Goal: Task Accomplishment & Management: Manage account settings

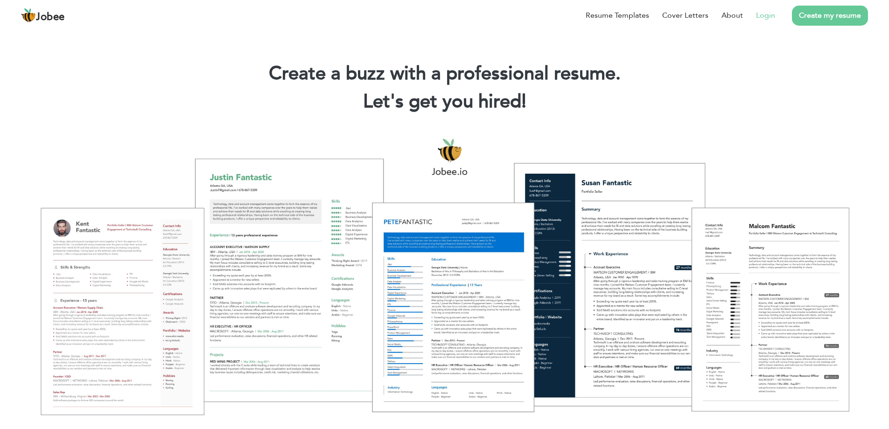
click at [766, 13] on link "Login" at bounding box center [765, 15] width 19 height 11
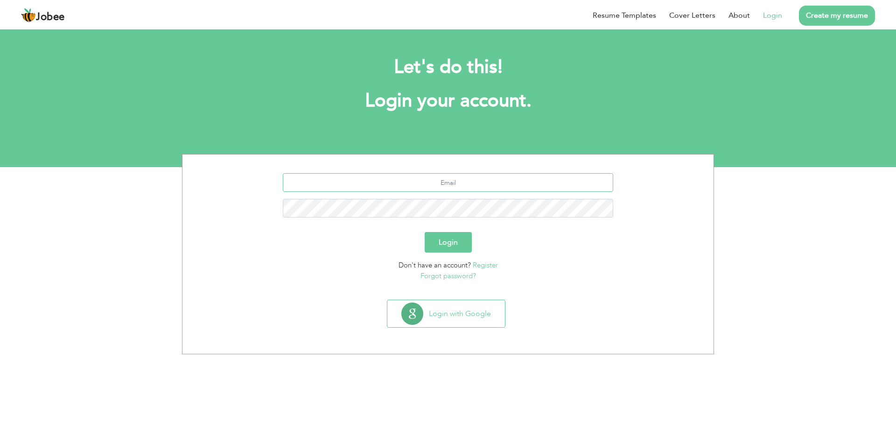
click at [410, 186] on input "text" at bounding box center [448, 182] width 331 height 19
type input "[DOMAIN_NAME][EMAIL_ADDRESS][DOMAIN_NAME]"
click at [446, 238] on button "Login" at bounding box center [448, 242] width 47 height 21
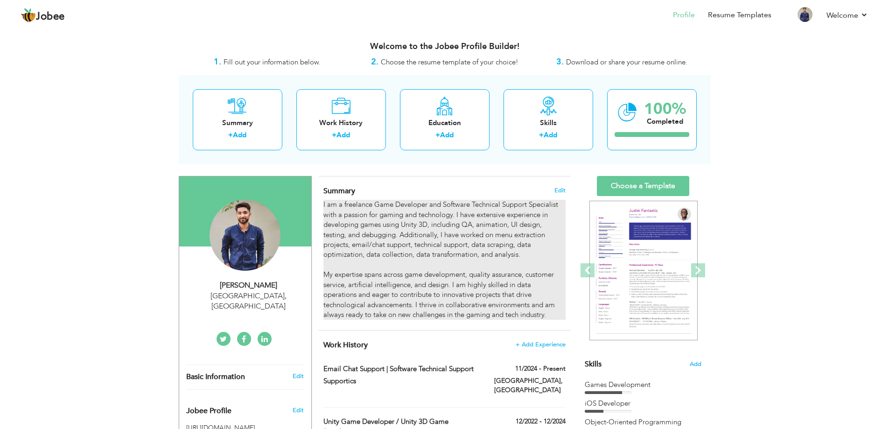
click at [329, 202] on div "I am a freelance Game Developer and Software Technical Support Specialist with …" at bounding box center [444, 260] width 242 height 120
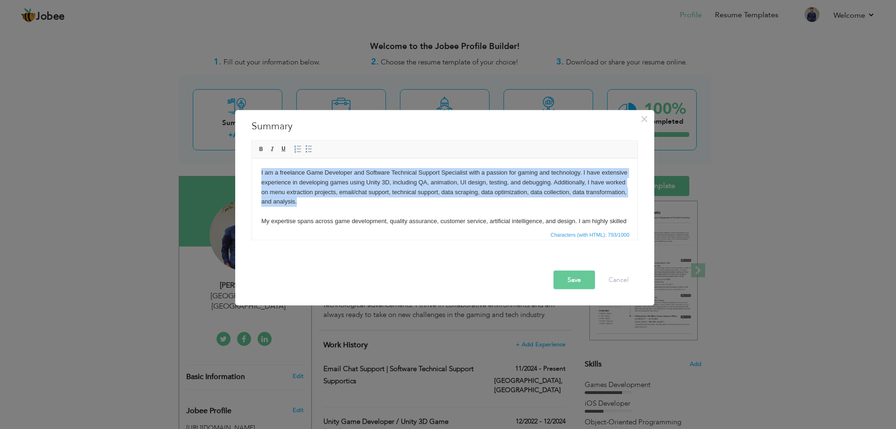
drag, startPoint x: 261, startPoint y: 172, endPoint x: 355, endPoint y: 199, distance: 97.7
click at [355, 199] on body "I am a freelance Game Developer and Software Technical Support Specialist with …" at bounding box center [444, 205] width 367 height 77
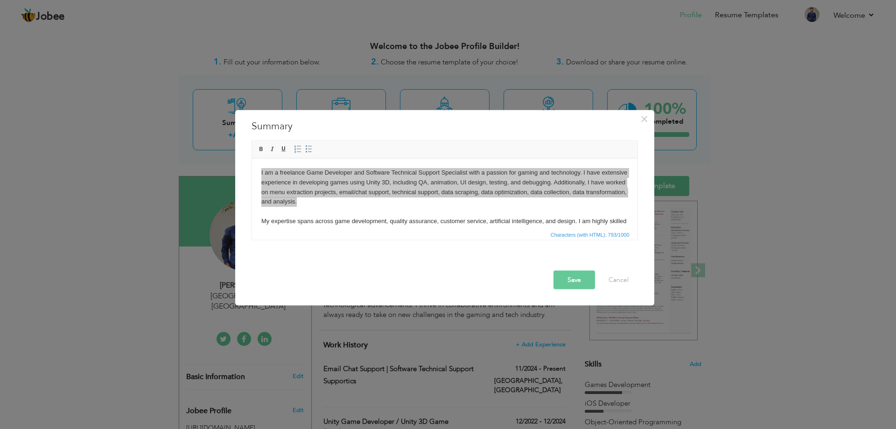
click at [301, 157] on span "Editor toolbars Basic Styles Bold Italic Underline Paragraph Insert/Remove Numb…" at bounding box center [444, 149] width 385 height 18
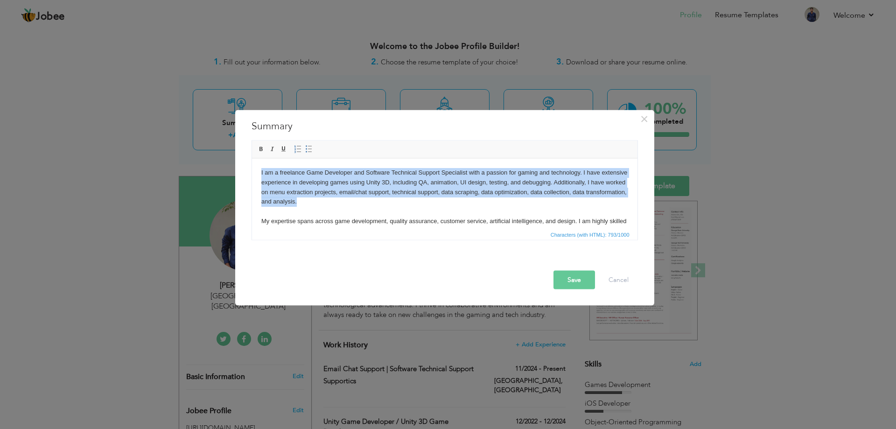
click at [274, 186] on body "I am a freelance Game Developer and Software Technical Support Specialist with …" at bounding box center [444, 205] width 367 height 77
drag, startPoint x: 258, startPoint y: 172, endPoint x: 373, endPoint y: 201, distance: 118.7
click at [375, 199] on html "I am a freelance Game Developer and Software Technical Support Specialist with …" at bounding box center [443, 206] width 385 height 96
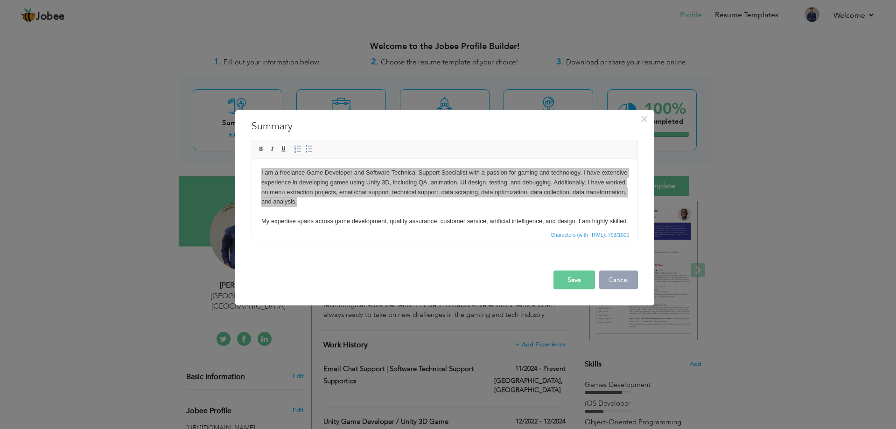
click at [624, 278] on button "Cancel" at bounding box center [618, 279] width 39 height 19
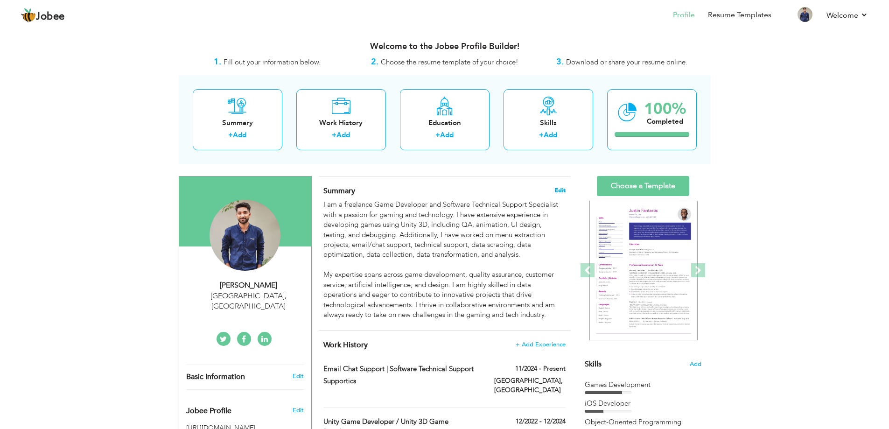
click at [556, 192] on span "Edit" at bounding box center [559, 190] width 11 height 7
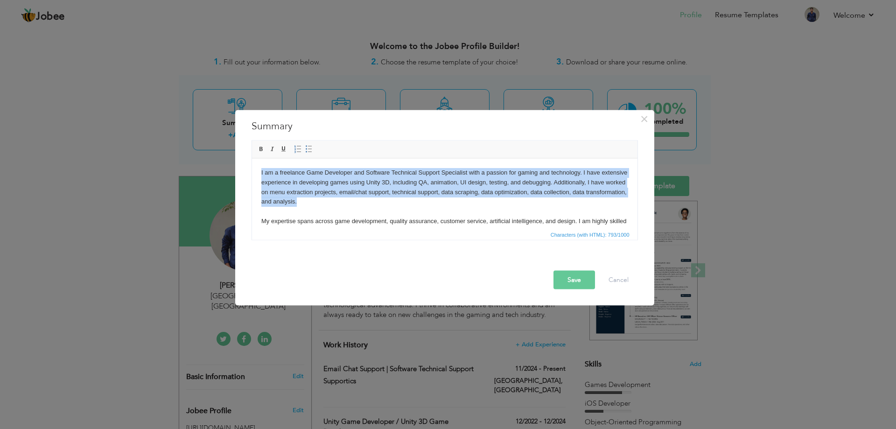
drag, startPoint x: 260, startPoint y: 170, endPoint x: 356, endPoint y: 198, distance: 99.8
click at [356, 198] on html "I am a freelance Game Developer and Software Technical Support Specialist with …" at bounding box center [443, 206] width 385 height 96
click at [542, 200] on body "I am a freelance Game Developer and Software Technical Support Specialist with …" at bounding box center [444, 205] width 367 height 77
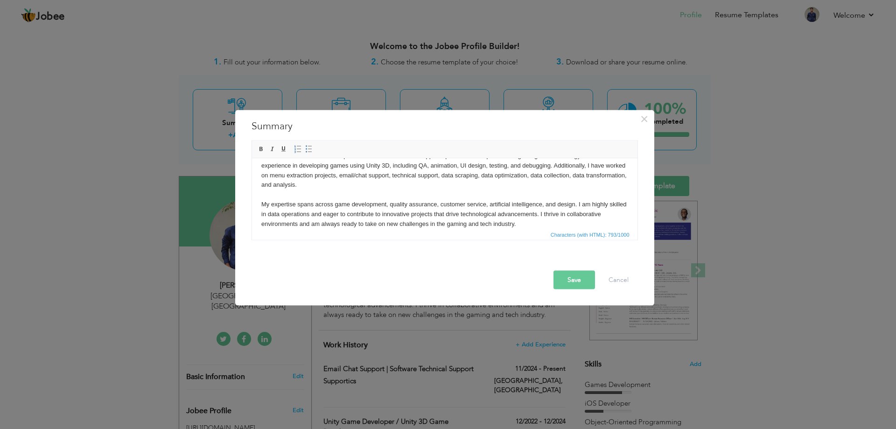
scroll to position [26, 0]
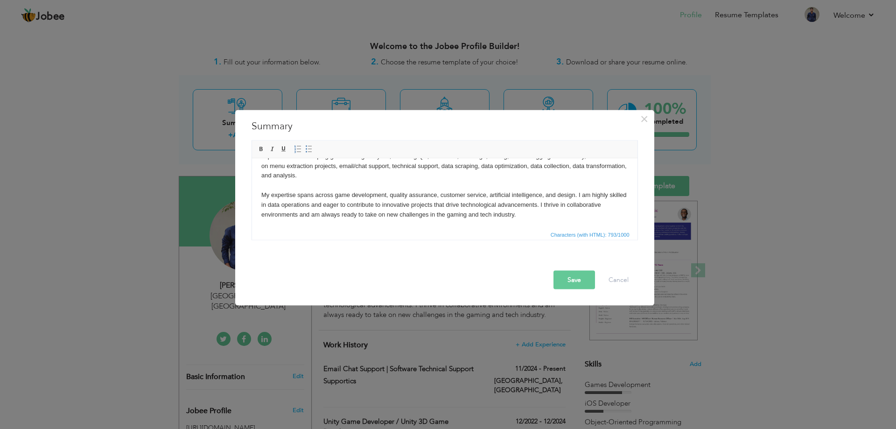
click at [592, 228] on span "Characters (with HTML): 793/1000" at bounding box center [444, 233] width 385 height 11
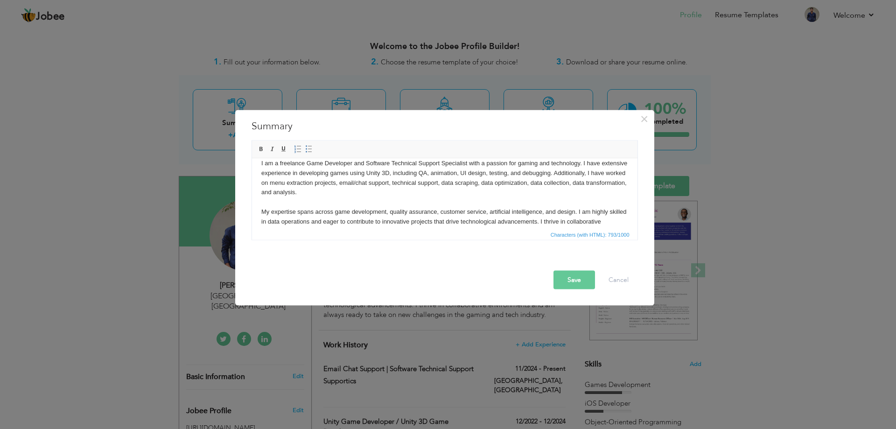
scroll to position [0, 0]
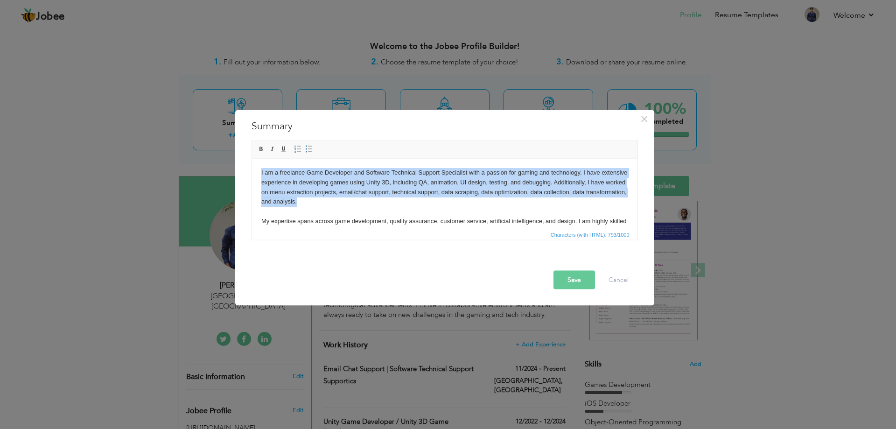
drag, startPoint x: 352, startPoint y: 202, endPoint x: 232, endPoint y: 140, distance: 135.4
click at [251, 158] on html "I am a freelance Game Developer and Software Technical Support Specialist with …" at bounding box center [443, 206] width 385 height 96
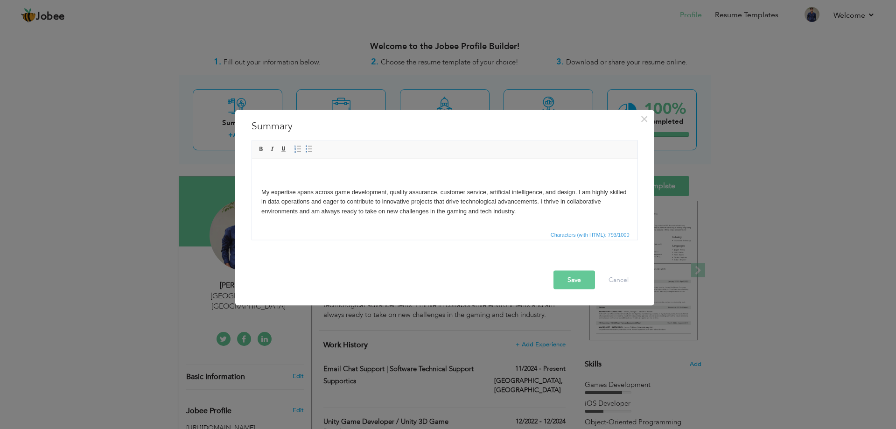
click at [324, 172] on body "My expertise spans across game development, quality assurance, customer service…" at bounding box center [444, 191] width 367 height 49
click at [313, 172] on body "My expertise spans across game development, quality assurance, customer service…" at bounding box center [444, 191] width 367 height 49
click at [309, 171] on body "My expertise spans across game development, quality assurance, customer service…" at bounding box center [444, 191] width 367 height 49
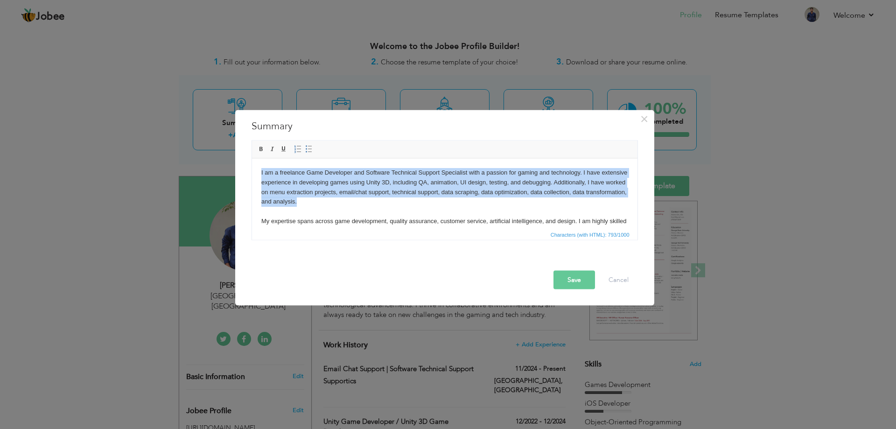
drag, startPoint x: 259, startPoint y: 172, endPoint x: 342, endPoint y: 204, distance: 88.8
click at [342, 204] on html "I am a freelance Game Developer and Software Technical Support Specialist with …" at bounding box center [443, 206] width 385 height 96
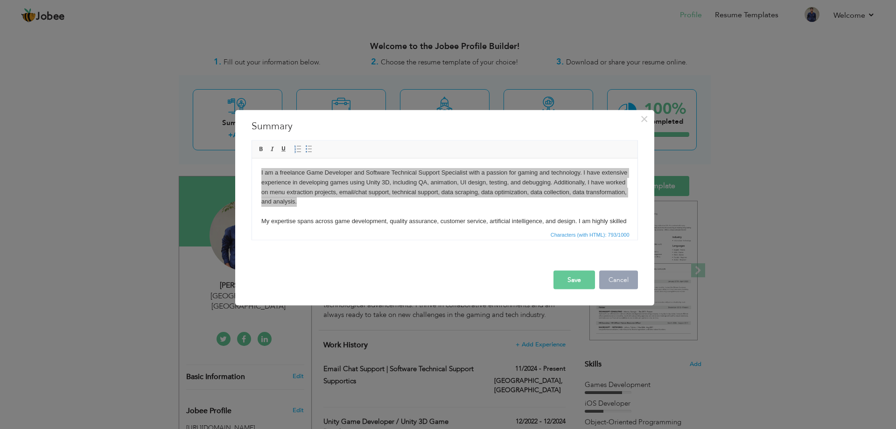
click at [627, 277] on button "Cancel" at bounding box center [618, 279] width 39 height 19
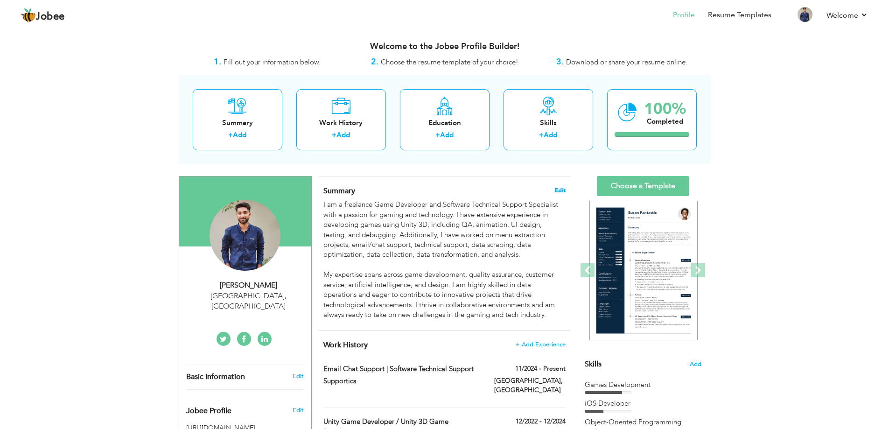
click at [561, 193] on span "Edit" at bounding box center [559, 190] width 11 height 7
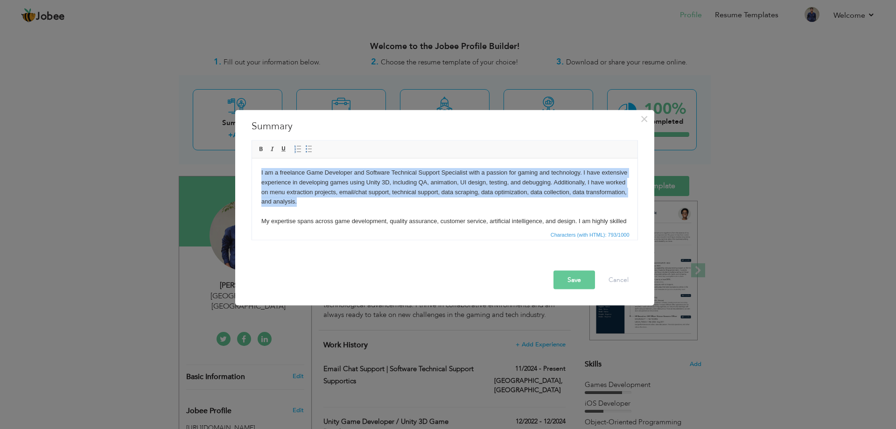
drag, startPoint x: 261, startPoint y: 171, endPoint x: 377, endPoint y: 197, distance: 119.2
click at [377, 197] on body "I am a freelance Game Developer and Software Technical Support Specialist with …" at bounding box center [444, 205] width 367 height 77
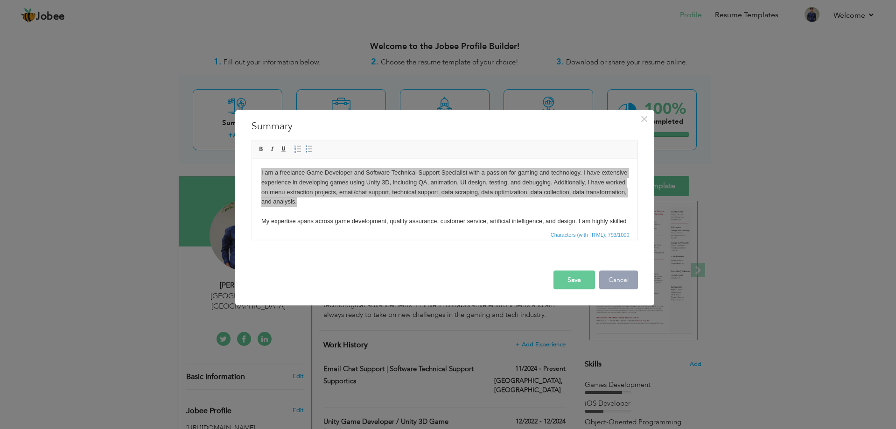
click at [614, 276] on button "Cancel" at bounding box center [618, 279] width 39 height 19
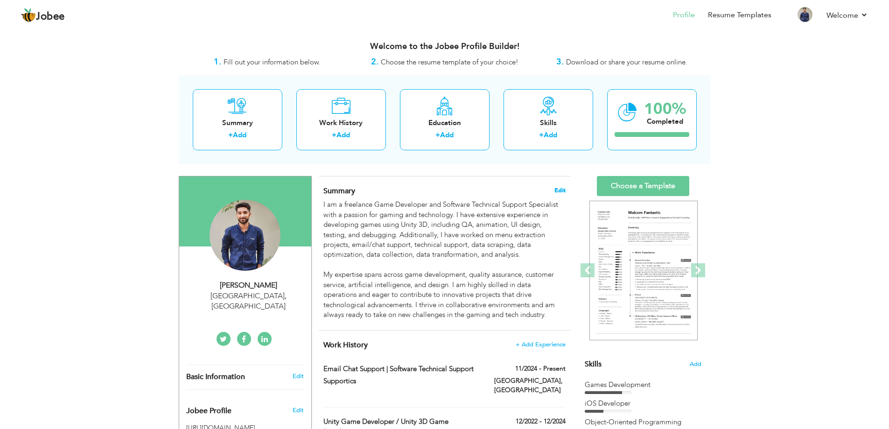
click at [560, 190] on span "Edit" at bounding box center [559, 190] width 11 height 7
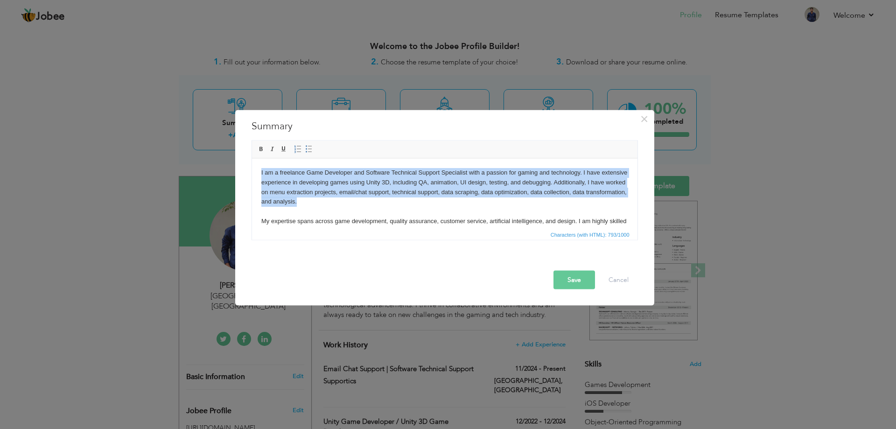
drag, startPoint x: 261, startPoint y: 173, endPoint x: 365, endPoint y: 202, distance: 108.7
click at [365, 202] on body "I am a freelance Game Developer and Software Technical Support Specialist with …" at bounding box center [444, 205] width 367 height 77
copy body "I am a freelance Game Developer and Software Technical Support Specialist with …"
click at [348, 202] on body "I am a freelance Game Developer and Software Technical Support Specialist with …" at bounding box center [444, 205] width 367 height 77
drag, startPoint x: 347, startPoint y: 201, endPoint x: 252, endPoint y: 174, distance: 97.9
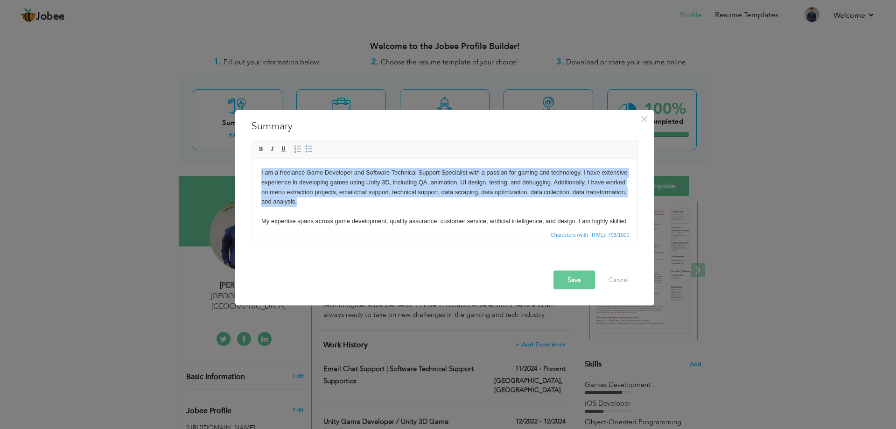
click at [252, 174] on html "I am a freelance Game Developer and Software Technical Support Specialist with …" at bounding box center [443, 206] width 385 height 96
drag, startPoint x: 348, startPoint y: 205, endPoint x: 260, endPoint y: 158, distance: 99.4
click at [260, 158] on html "I am a freelance Game Developer and Software Technical Support Specialist with …" at bounding box center [443, 206] width 385 height 96
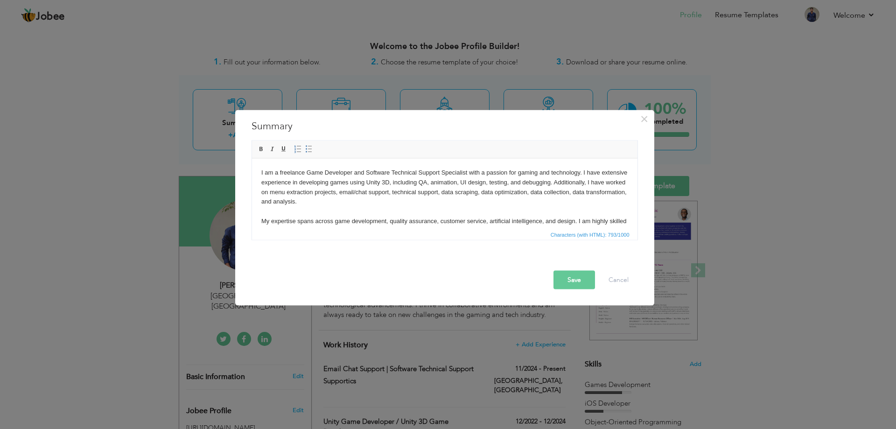
drag, startPoint x: 368, startPoint y: 198, endPoint x: 359, endPoint y: 201, distance: 8.7
click at [368, 198] on body "I am a freelance Game Developer and Software Technical Support Specialist with …" at bounding box center [444, 205] width 367 height 77
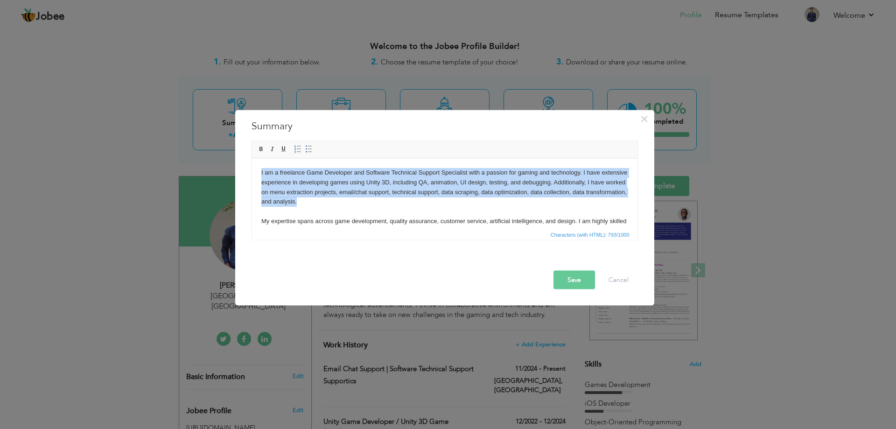
drag, startPoint x: 341, startPoint y: 205, endPoint x: 252, endPoint y: 177, distance: 93.5
click at [252, 177] on html "I am a freelance Game Developer and Software Technical Support Specialist with …" at bounding box center [443, 206] width 385 height 96
click at [350, 205] on body "I am a freelance Game Developer and Software Technical Support Specialist with …" at bounding box center [444, 205] width 367 height 77
drag, startPoint x: 345, startPoint y: 204, endPoint x: 502, endPoint y: 329, distance: 200.2
click at [251, 171] on html "I am a freelance Game Developer and Software Technical Support Specialist with …" at bounding box center [443, 206] width 385 height 96
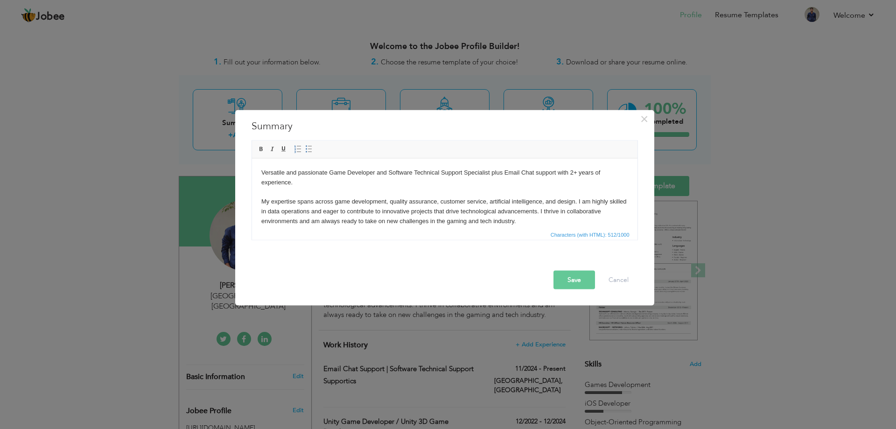
click at [343, 185] on body "Versatile and passionate Game Developer and Software Technical Support Speciali…" at bounding box center [444, 196] width 367 height 58
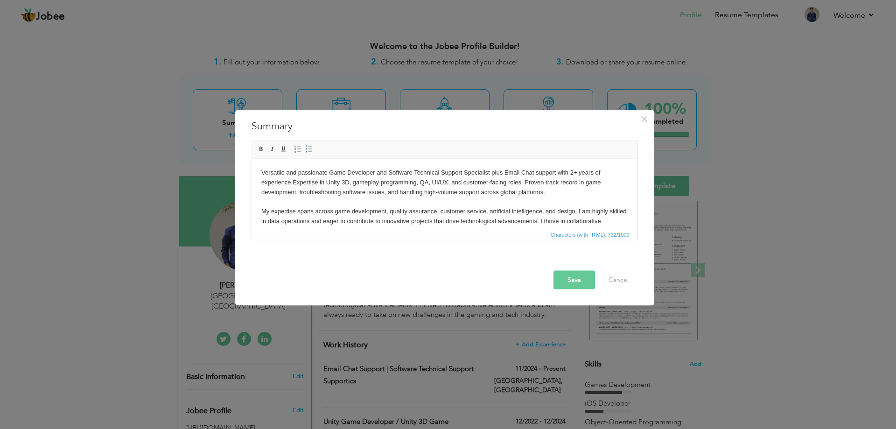
click at [296, 180] on body "Versatile and passionate Game Developer and Software Technical Support Speciali…" at bounding box center [444, 201] width 367 height 68
click at [556, 193] on body "Versatile and passionate Game Developer and Software Technical Support Speciali…" at bounding box center [444, 201] width 367 height 68
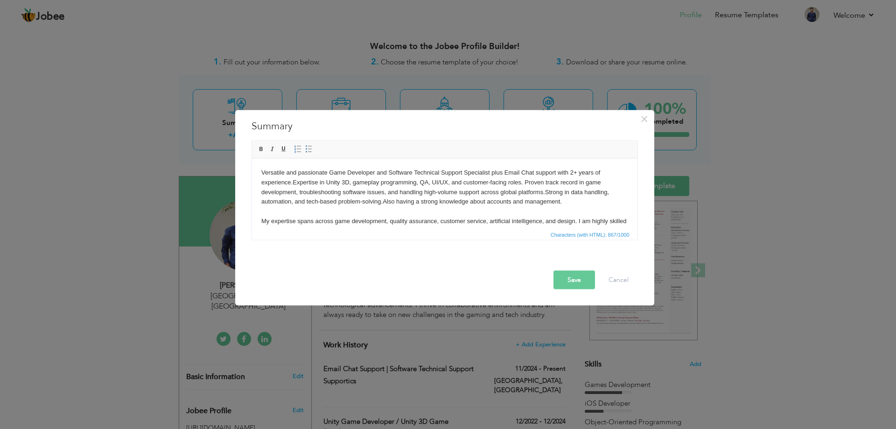
click at [546, 189] on body "Versatile and passionate Game Developer and Software Technical Support Speciali…" at bounding box center [444, 205] width 367 height 77
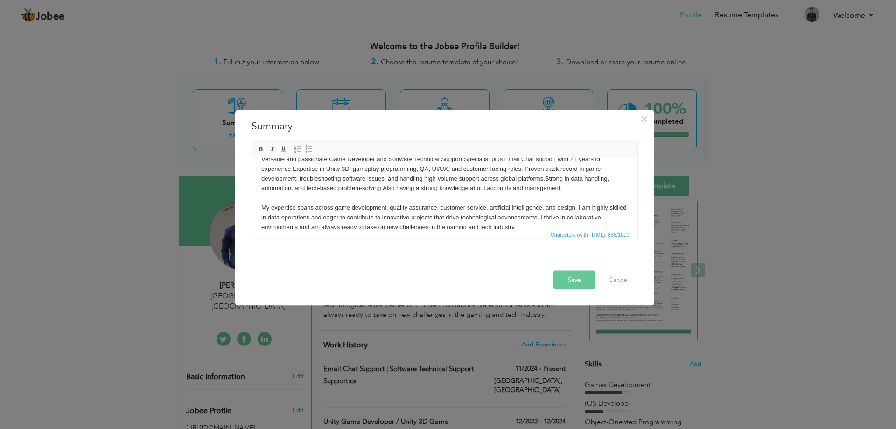
scroll to position [26, 0]
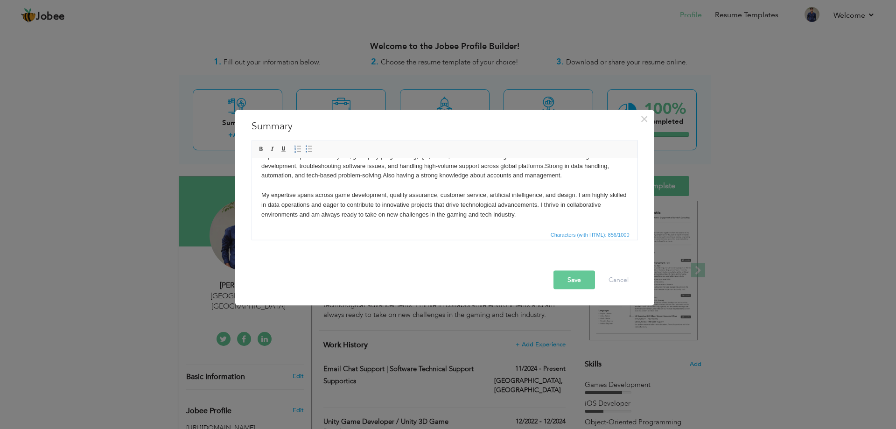
click at [581, 277] on button "Save" at bounding box center [574, 279] width 42 height 19
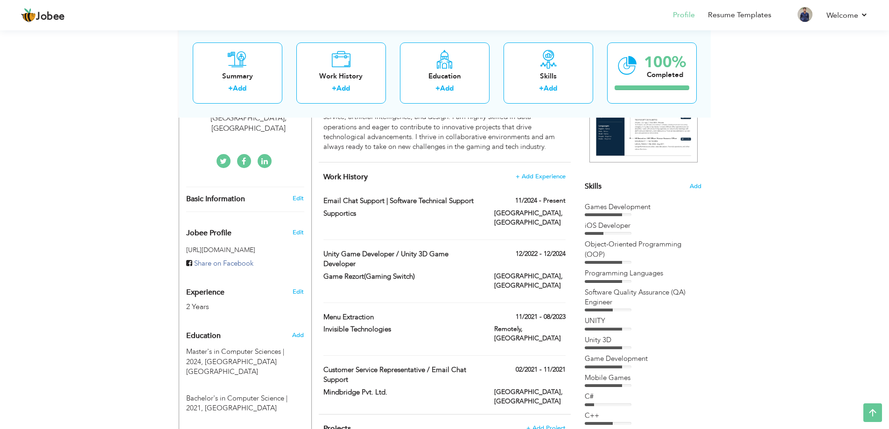
scroll to position [155, 0]
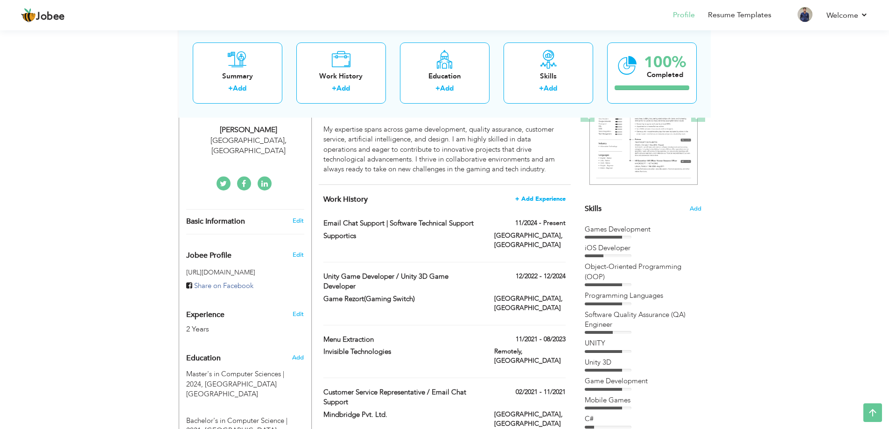
click at [529, 199] on span "+ Add Experience" at bounding box center [540, 198] width 50 height 7
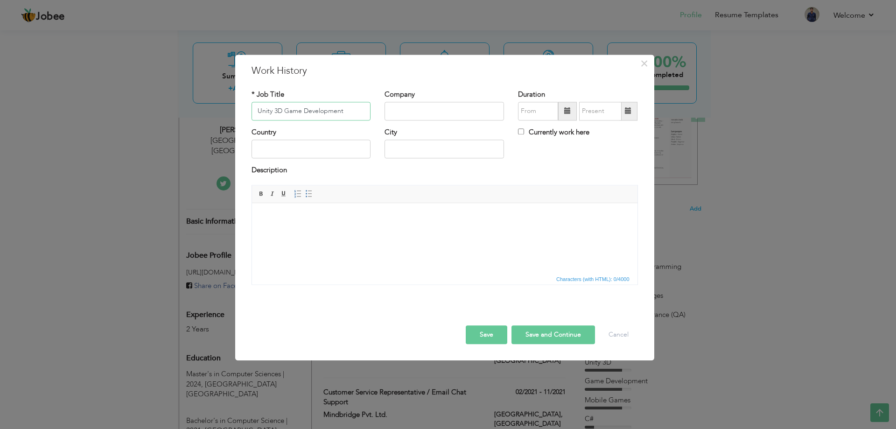
type input "Unity 3D Game Development"
type input "Freelancing"
click at [538, 116] on input "09/2025" at bounding box center [538, 111] width 40 height 19
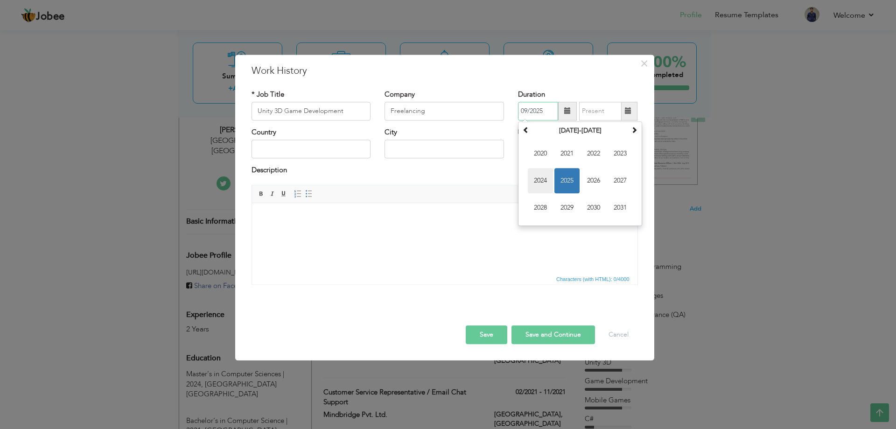
click at [551, 180] on span "2024" at bounding box center [540, 180] width 25 height 25
click at [625, 209] on span "Dec" at bounding box center [619, 207] width 25 height 25
type input "12/2024"
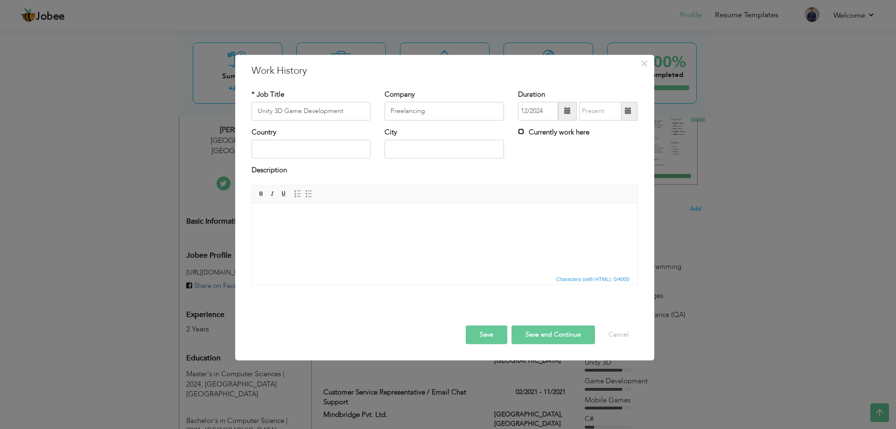
click at [519, 133] on input "Currently work here" at bounding box center [521, 131] width 6 height 6
checkbox input "true"
click at [578, 161] on div "Country City Currently work here" at bounding box center [444, 146] width 400 height 38
click at [492, 332] on button "Save" at bounding box center [487, 334] width 42 height 19
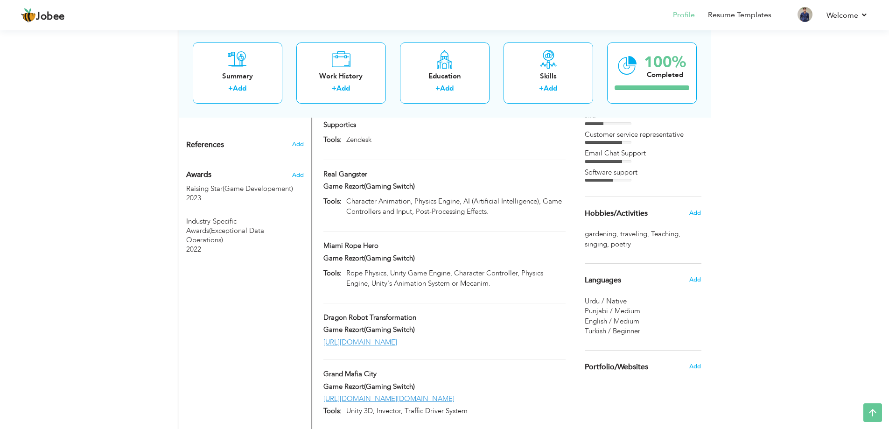
scroll to position [587, 0]
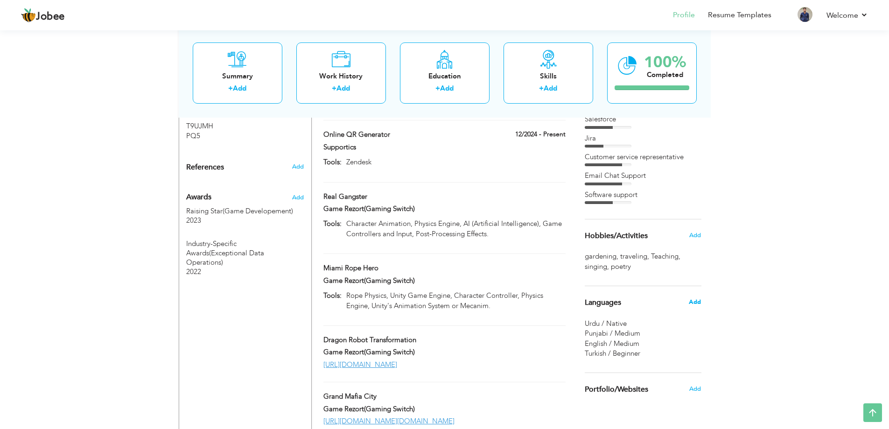
click at [696, 303] on span "Add" at bounding box center [695, 302] width 12 height 8
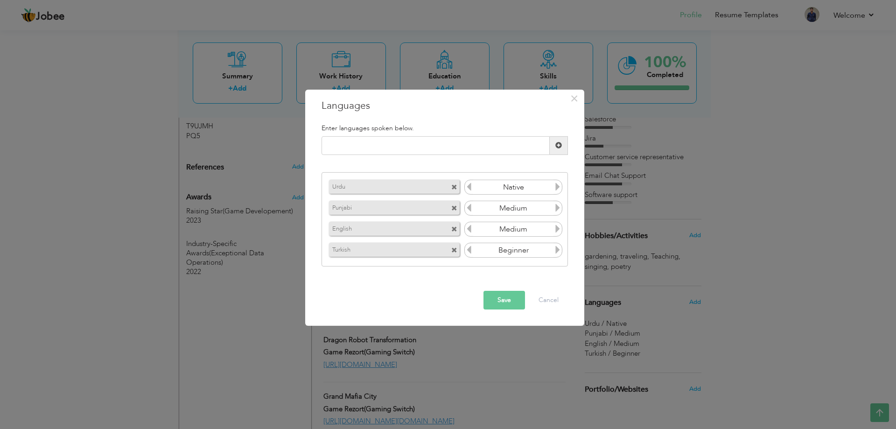
click at [455, 186] on span at bounding box center [454, 187] width 6 height 6
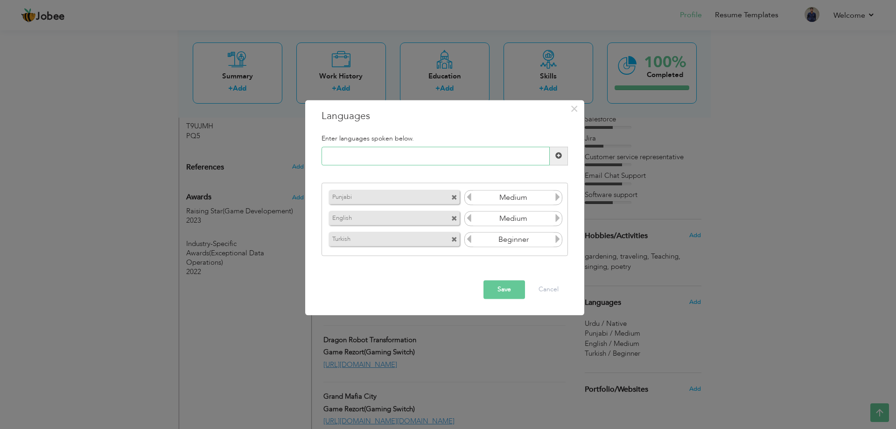
click at [389, 156] on input "text" at bounding box center [435, 156] width 228 height 19
type input "urdu"
click at [564, 158] on span at bounding box center [559, 156] width 18 height 19
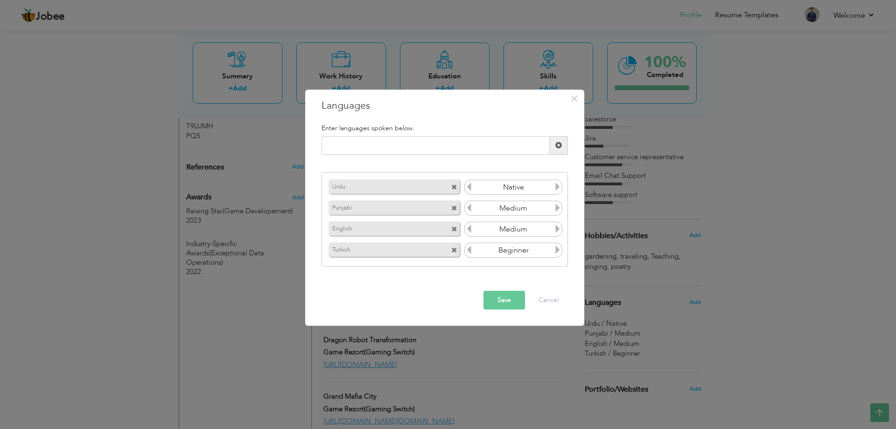
click at [516, 295] on button "Save" at bounding box center [504, 300] width 42 height 19
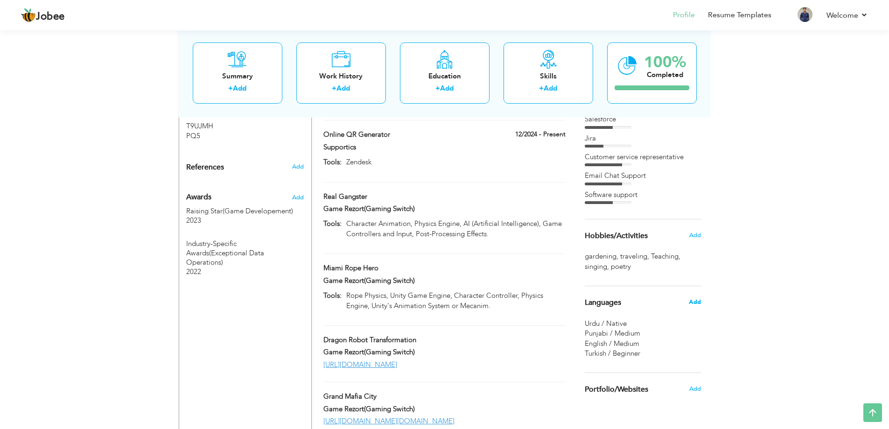
click at [691, 303] on span "Add" at bounding box center [695, 302] width 12 height 8
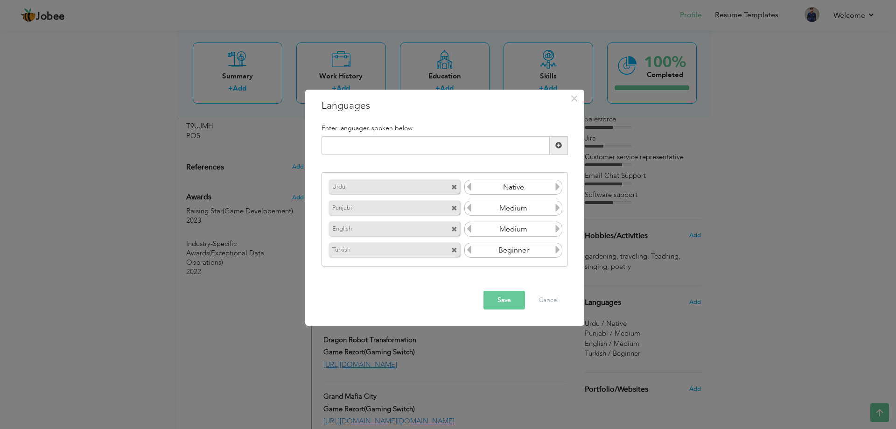
click at [554, 233] on icon at bounding box center [557, 228] width 8 height 8
click at [469, 229] on icon at bounding box center [469, 228] width 8 height 8
click at [559, 231] on icon at bounding box center [557, 228] width 8 height 8
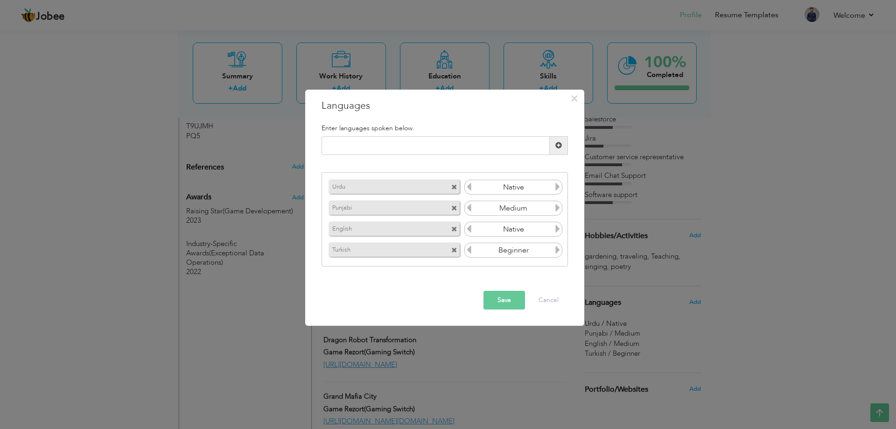
click at [559, 231] on icon at bounding box center [557, 228] width 8 height 8
click at [470, 230] on icon at bounding box center [469, 228] width 8 height 8
click at [500, 299] on button "Save" at bounding box center [504, 300] width 42 height 19
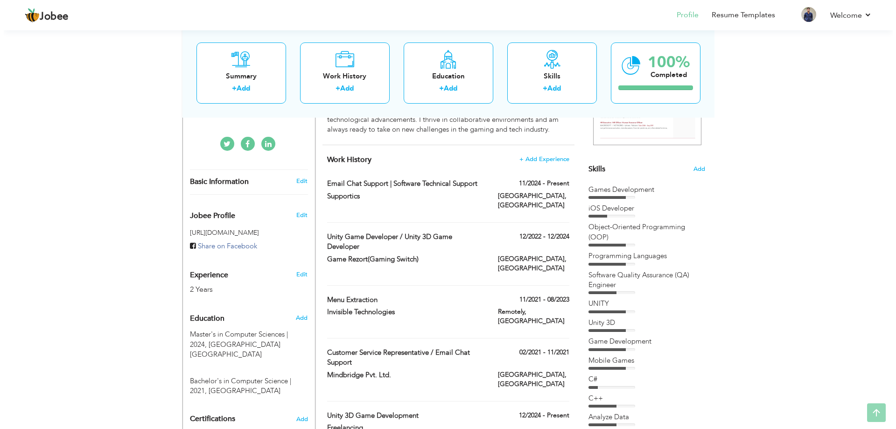
scroll to position [198, 0]
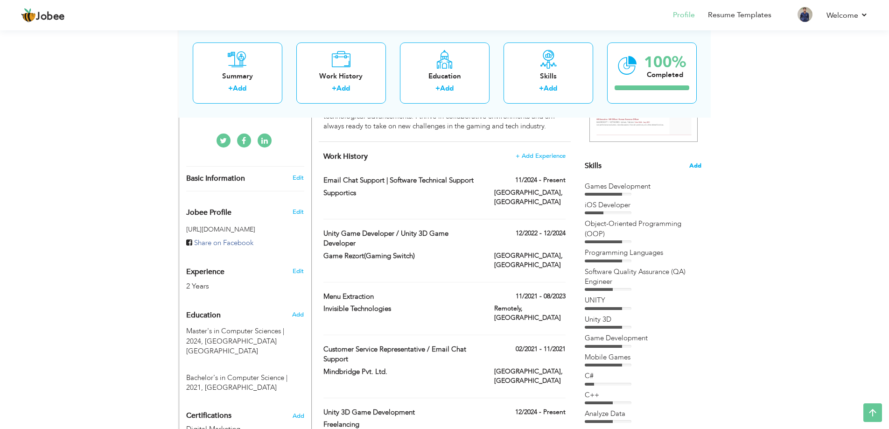
click at [693, 167] on span "Add" at bounding box center [695, 165] width 12 height 9
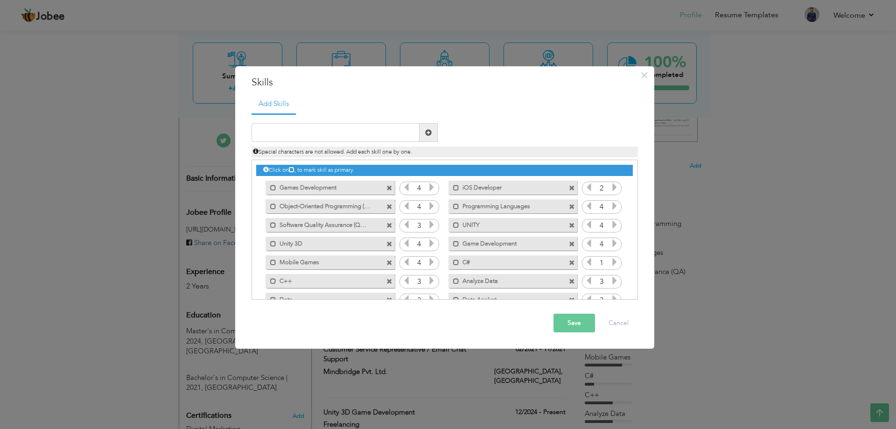
click at [429, 208] on icon at bounding box center [431, 206] width 8 height 8
click at [431, 206] on icon at bounding box center [431, 206] width 8 height 8
click at [406, 204] on icon at bounding box center [406, 206] width 8 height 8
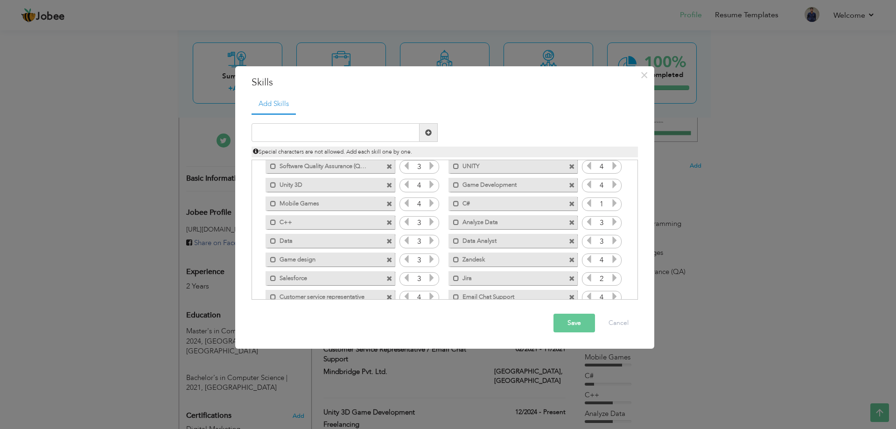
scroll to position [78, 0]
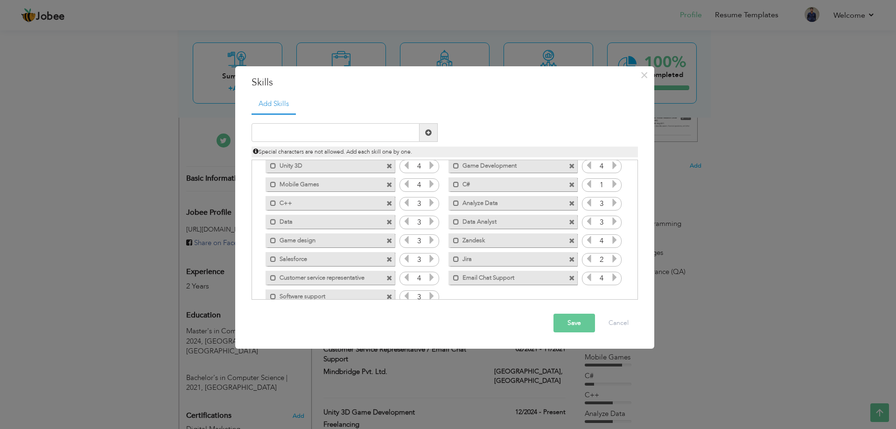
click at [431, 204] on icon at bounding box center [431, 202] width 8 height 8
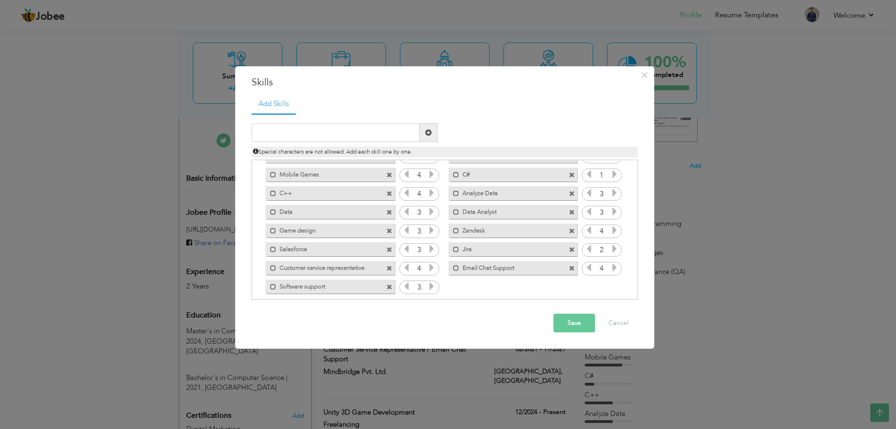
scroll to position [96, 0]
click at [431, 258] on icon at bounding box center [431, 259] width 8 height 8
click at [611, 260] on icon at bounding box center [614, 259] width 8 height 8
click at [405, 257] on icon at bounding box center [406, 259] width 8 height 8
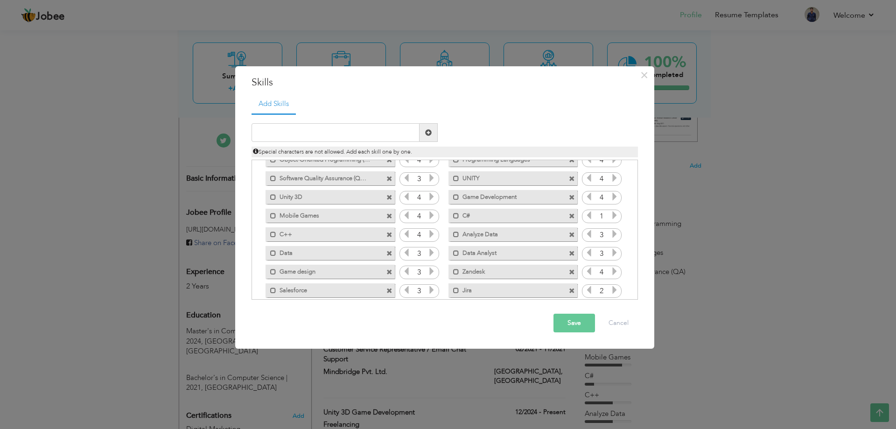
scroll to position [18, 0]
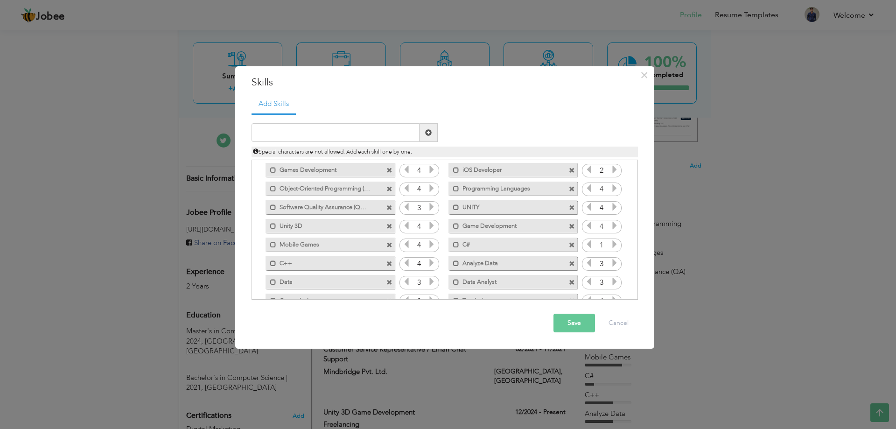
click at [611, 244] on icon at bounding box center [614, 244] width 8 height 8
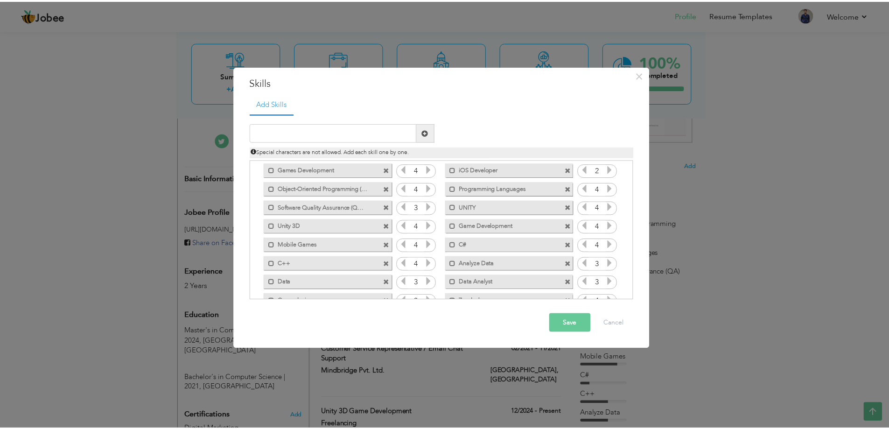
scroll to position [0, 0]
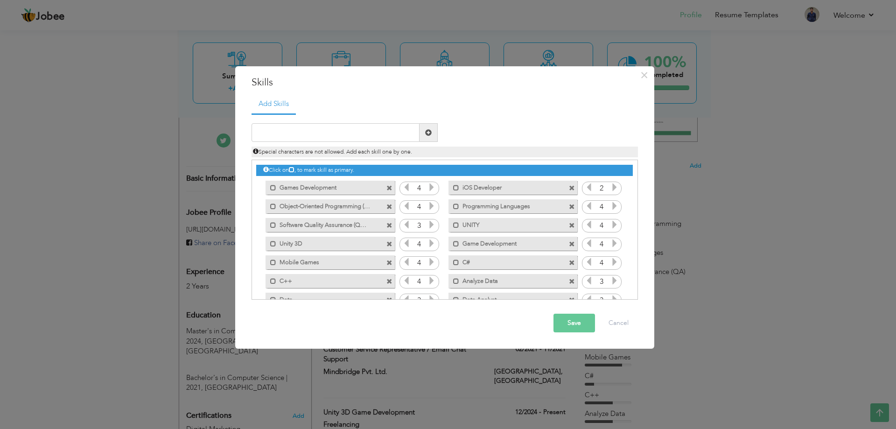
click at [583, 322] on button "Save" at bounding box center [574, 323] width 42 height 19
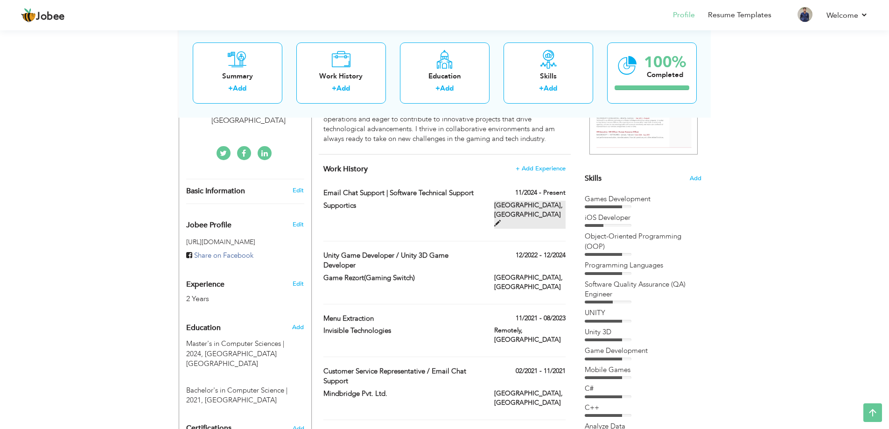
scroll to position [120, 0]
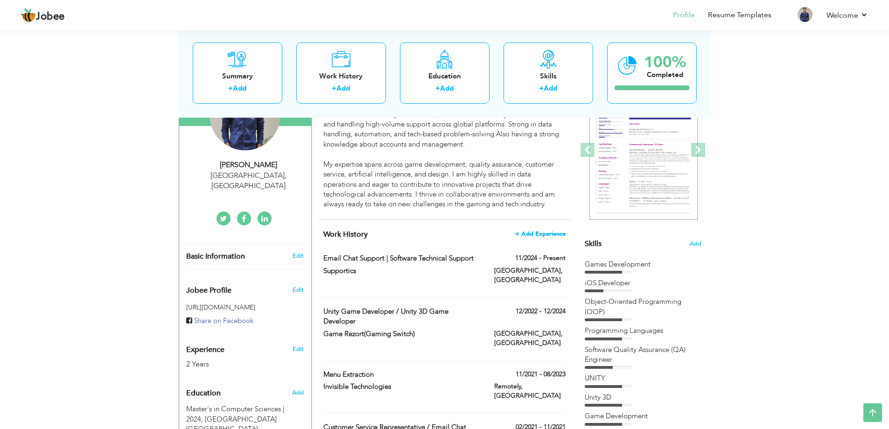
click at [546, 231] on span "+ Add Experience" at bounding box center [540, 233] width 50 height 7
checkbox input "false"
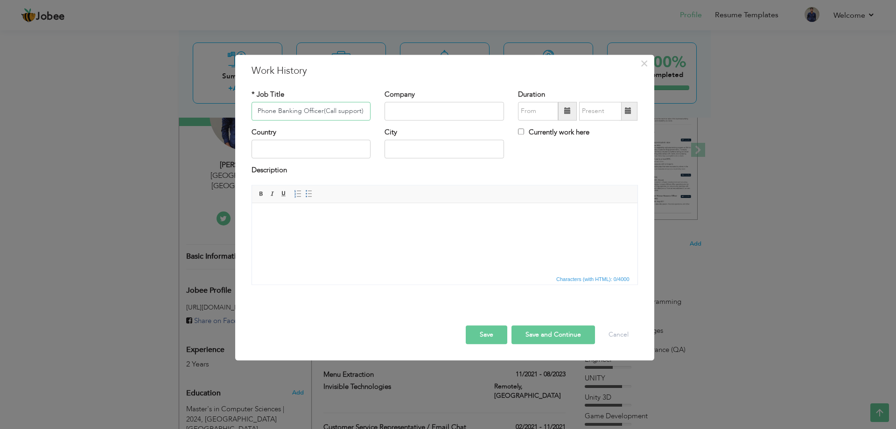
type input "Phone Banking Officer(Call support)"
click at [460, 114] on input "text" at bounding box center [443, 111] width 119 height 19
type input "HBL(Habib Bank Limited)"
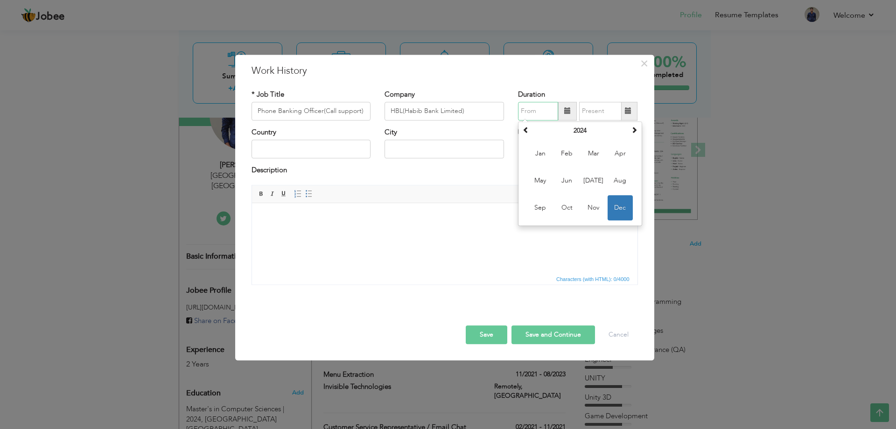
click at [520, 114] on input "text" at bounding box center [538, 111] width 40 height 19
click at [524, 133] on th at bounding box center [525, 131] width 11 height 14
click at [546, 204] on span "Sep" at bounding box center [540, 207] width 25 height 25
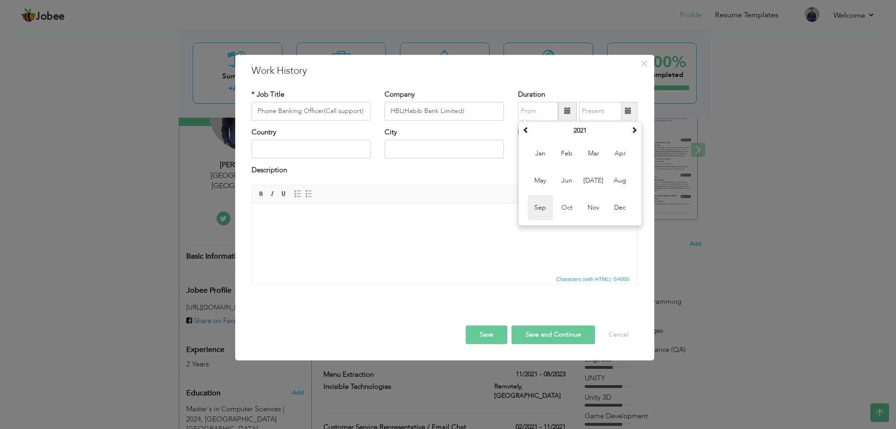
type input "09/2021"
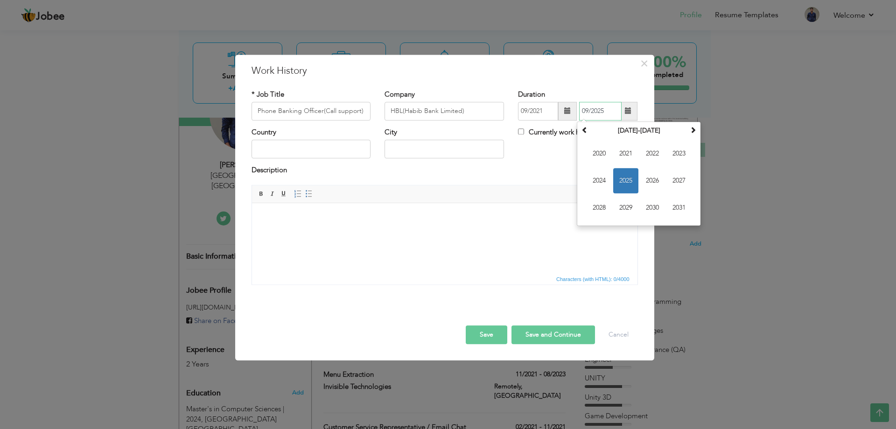
click at [594, 113] on input "09/2025" at bounding box center [600, 111] width 42 height 19
click at [626, 157] on span "2021" at bounding box center [625, 153] width 25 height 25
drag, startPoint x: 628, startPoint y: 206, endPoint x: 376, endPoint y: 0, distance: 325.3
click at [628, 206] on span "Oct" at bounding box center [625, 207] width 25 height 25
type input "10/2021"
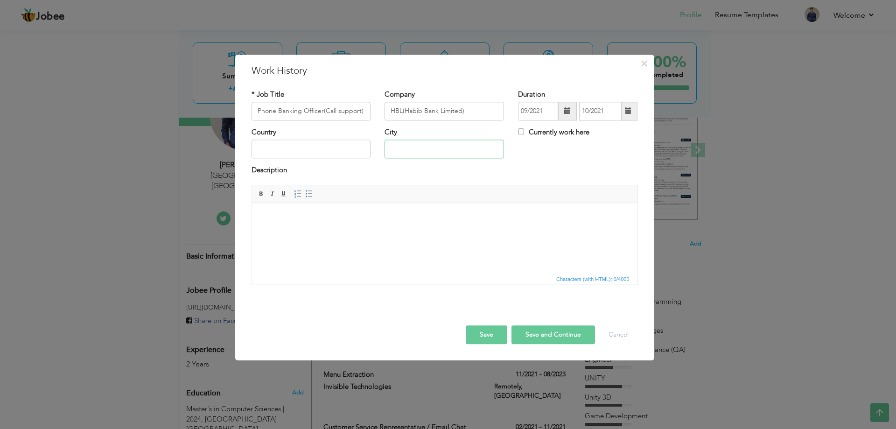
click at [439, 148] on input "text" at bounding box center [443, 149] width 119 height 19
type input "[GEOGRAPHIC_DATA]"
click at [319, 147] on input "text" at bounding box center [310, 149] width 119 height 19
type input "[GEOGRAPHIC_DATA]"
click at [311, 224] on html at bounding box center [443, 217] width 385 height 28
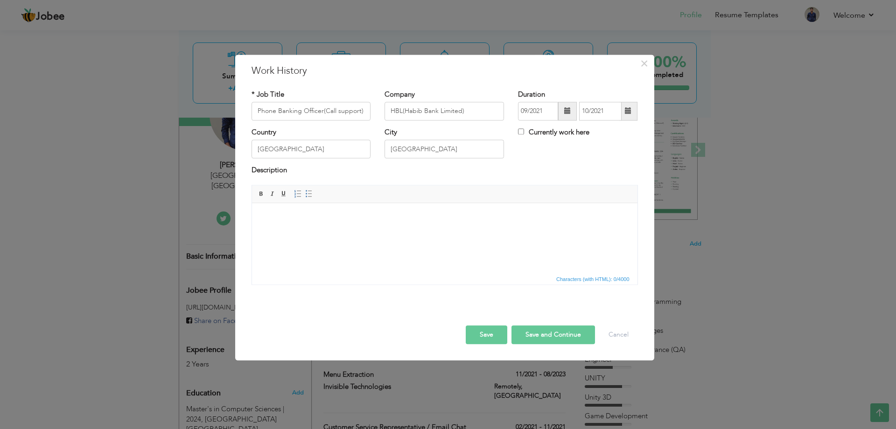
click at [475, 337] on button "Save" at bounding box center [487, 334] width 42 height 19
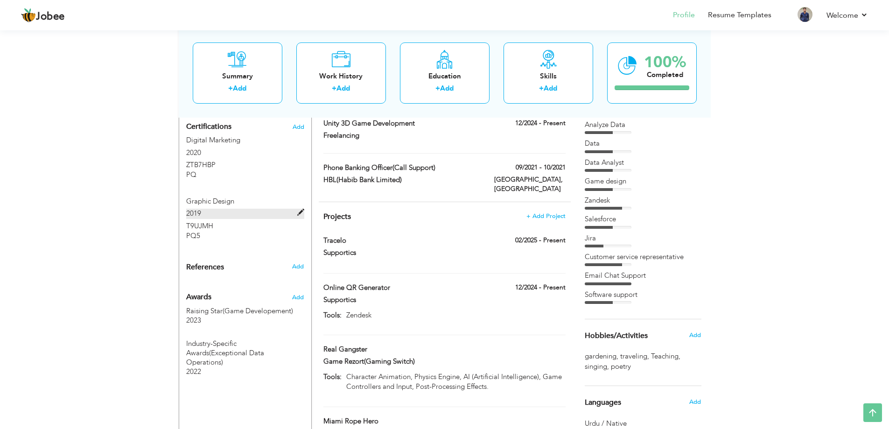
scroll to position [466, 0]
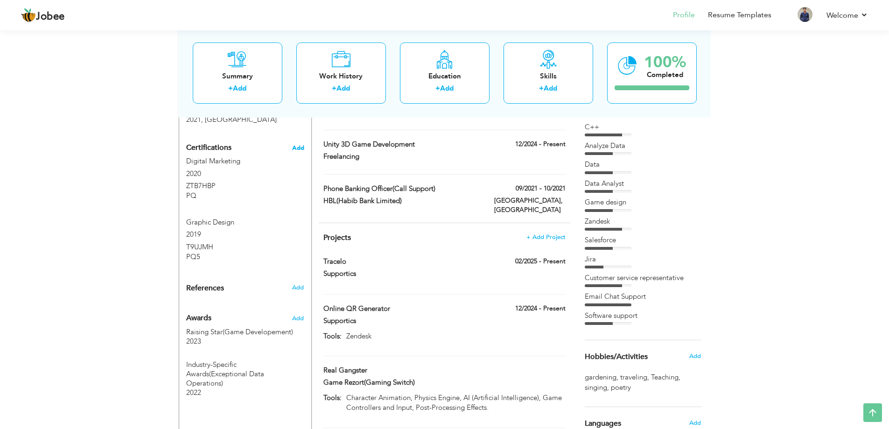
click at [296, 145] on span "Add" at bounding box center [298, 148] width 12 height 7
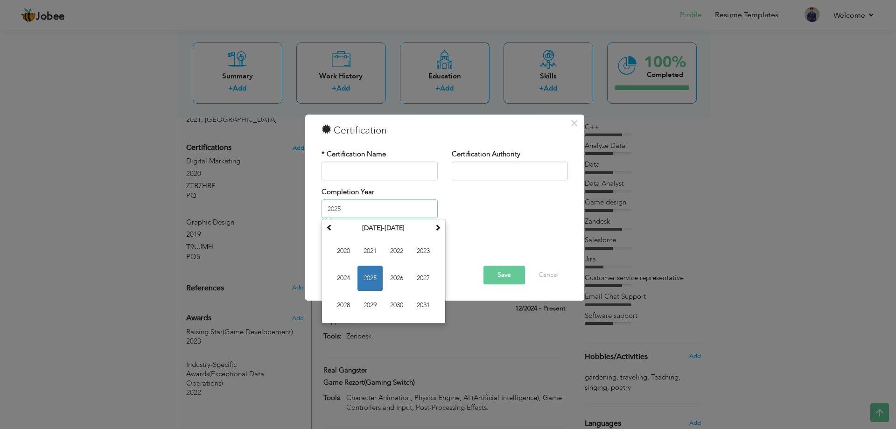
click at [389, 216] on input "2025" at bounding box center [379, 209] width 116 height 19
click at [396, 279] on span "2026" at bounding box center [396, 278] width 25 height 25
type input "2026"
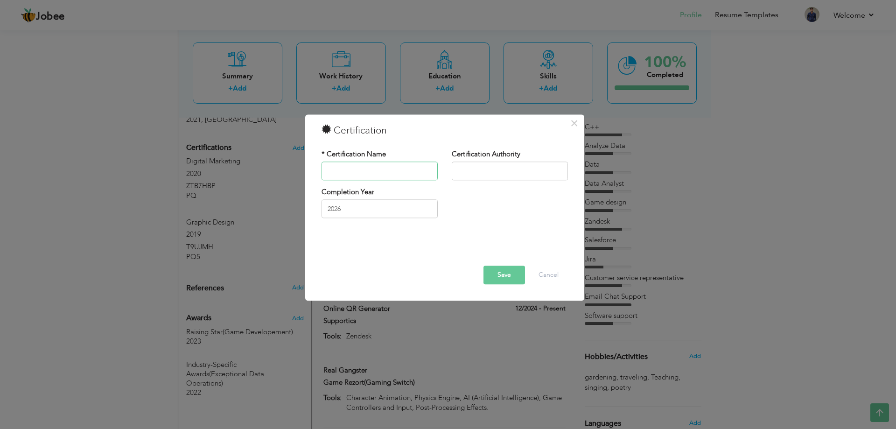
click at [389, 167] on input "text" at bounding box center [379, 170] width 116 height 19
type input "Machine Learning Specialization"
click at [506, 172] on input "text" at bounding box center [510, 170] width 116 height 19
type input "Google"
click at [510, 274] on button "Save" at bounding box center [504, 274] width 42 height 19
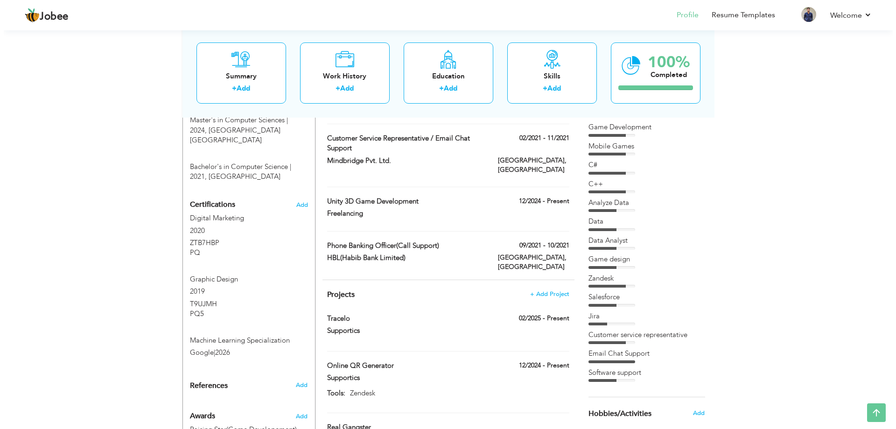
scroll to position [388, 0]
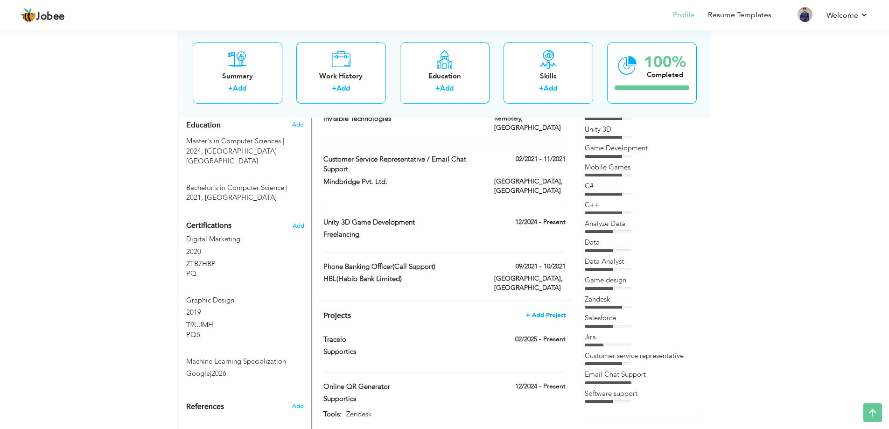
click at [552, 312] on span "+ Add Project" at bounding box center [546, 315] width 40 height 7
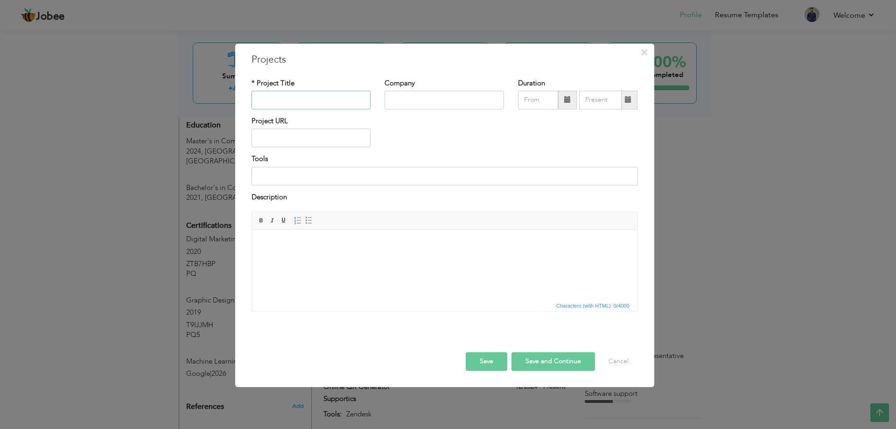
click at [324, 99] on input "text" at bounding box center [310, 100] width 119 height 19
type input "Scalable Multiagent in Reinforcement Learning"
click at [403, 103] on input "text" at bounding box center [443, 100] width 119 height 19
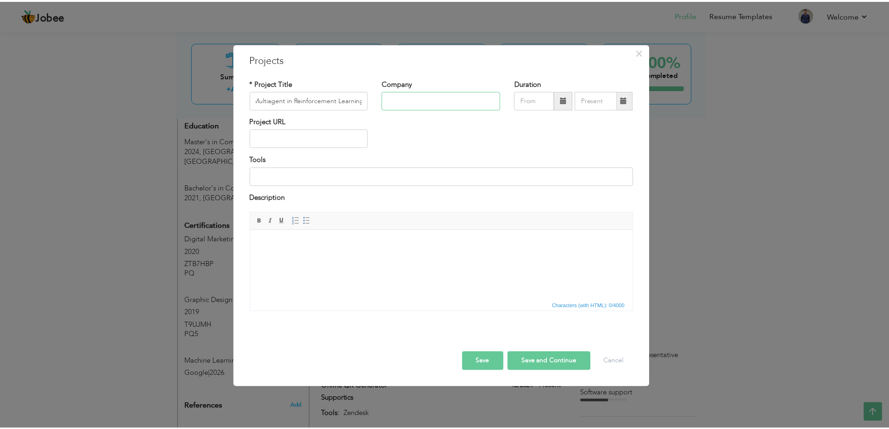
scroll to position [0, 0]
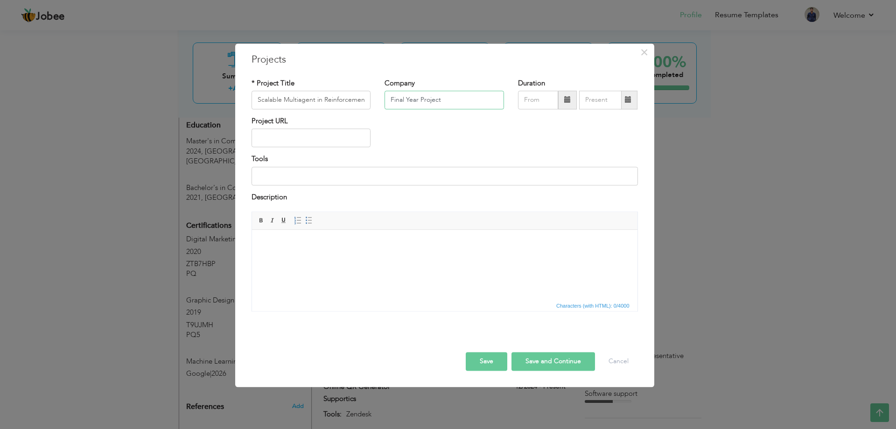
type input "Final Year Project"
click at [480, 368] on button "Save" at bounding box center [487, 361] width 42 height 19
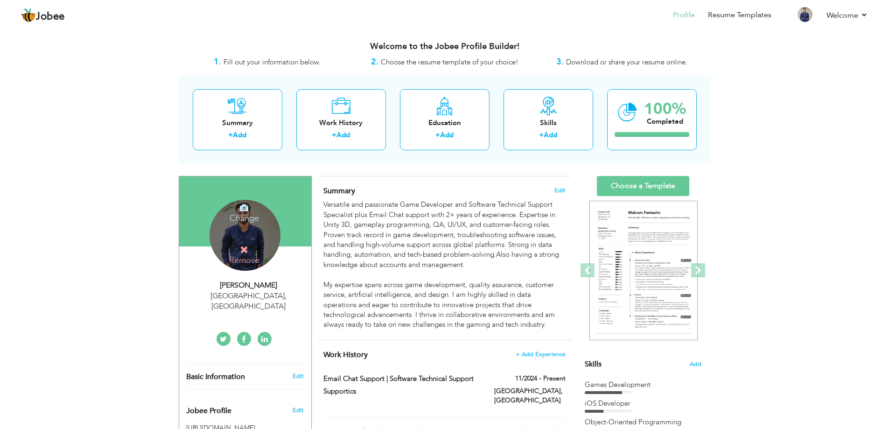
click at [240, 221] on h4 "Change" at bounding box center [244, 212] width 67 height 22
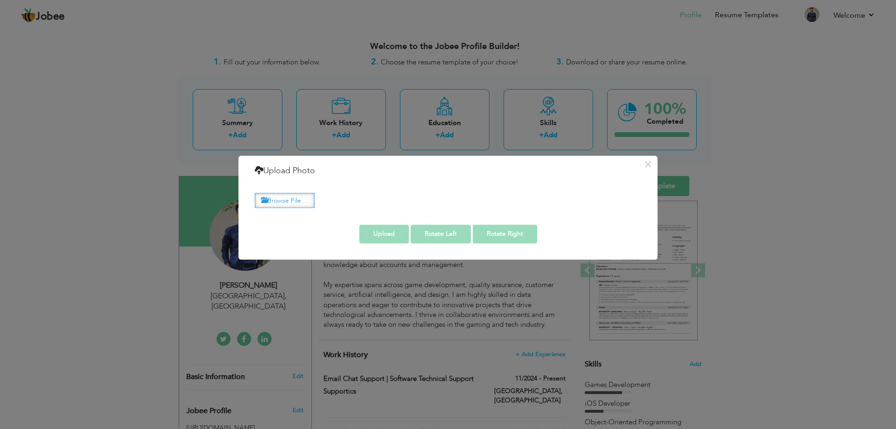
click at [295, 200] on label "Browse File ..." at bounding box center [285, 200] width 60 height 14
click at [0, 0] on input "Browse File ..." at bounding box center [0, 0] width 0 height 0
click at [537, 99] on div "× Upload Photo Browse File ..." at bounding box center [448, 214] width 896 height 429
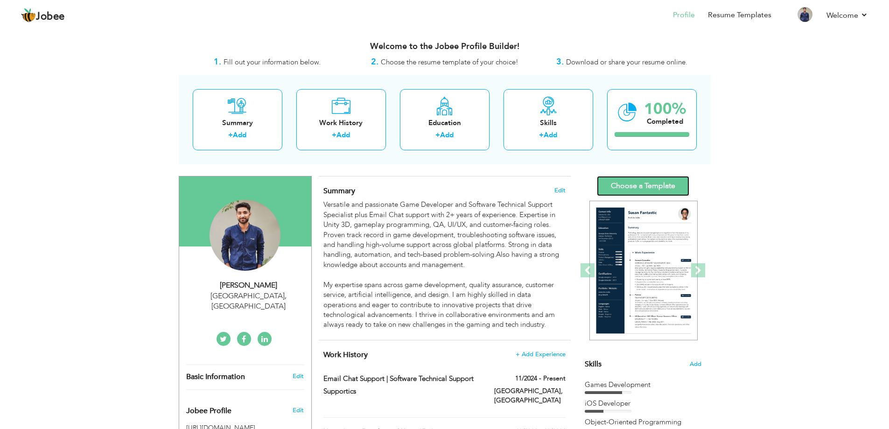
click at [664, 188] on link "Choose a Template" at bounding box center [643, 186] width 92 height 20
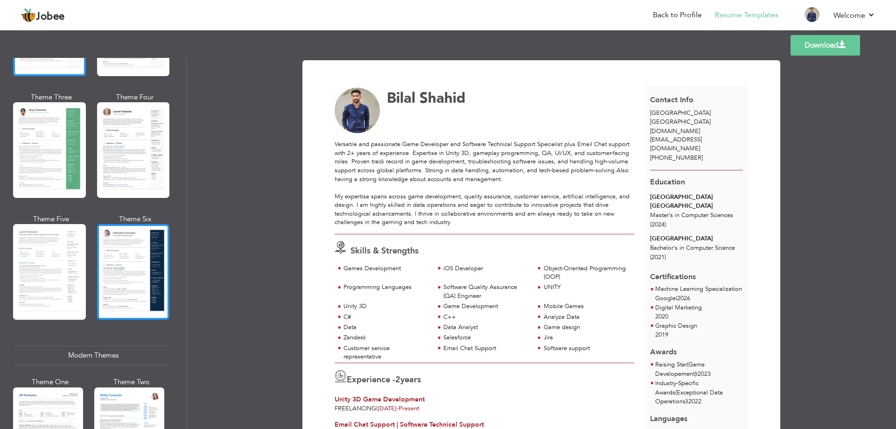
scroll to position [155, 0]
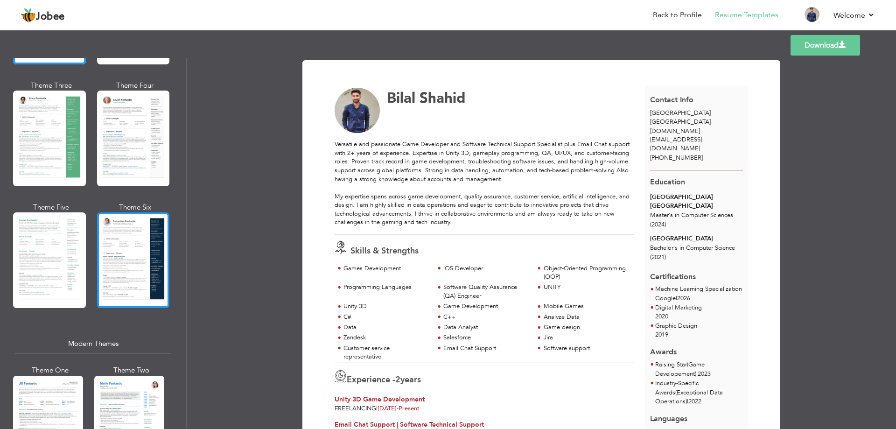
click at [117, 261] on div at bounding box center [133, 260] width 73 height 96
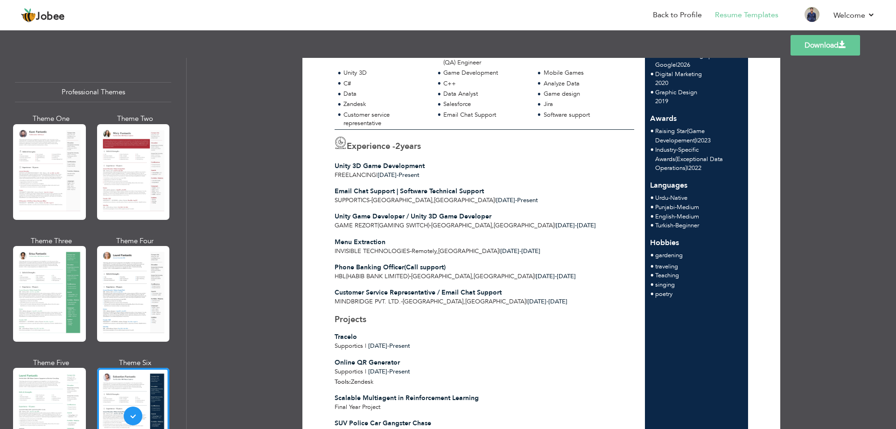
scroll to position [0, 0]
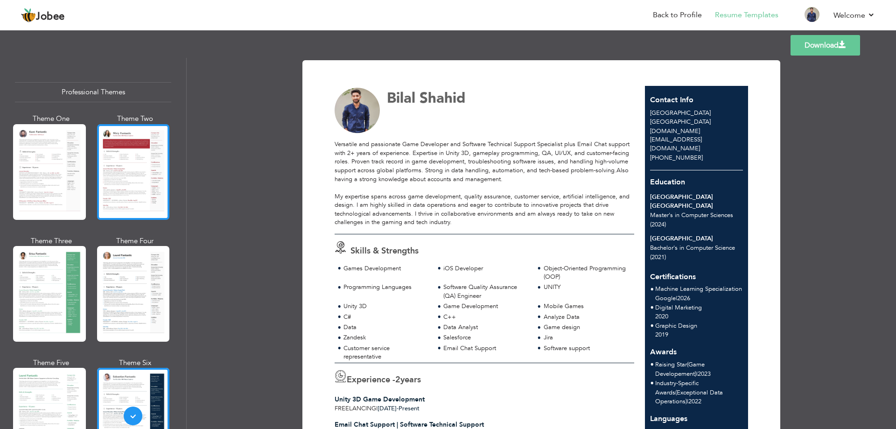
click at [119, 174] on div at bounding box center [133, 172] width 73 height 96
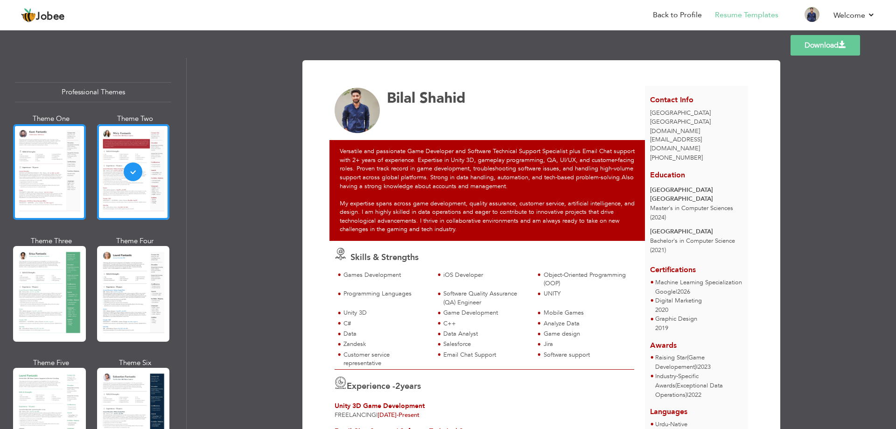
click at [53, 175] on div at bounding box center [49, 172] width 73 height 96
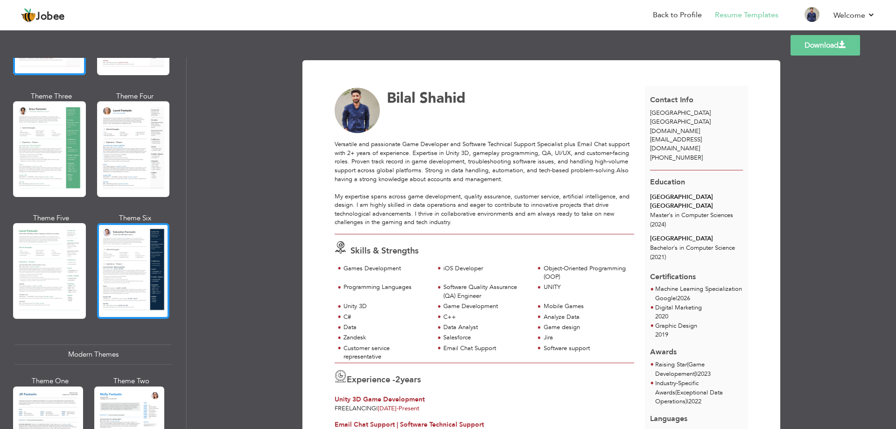
scroll to position [155, 0]
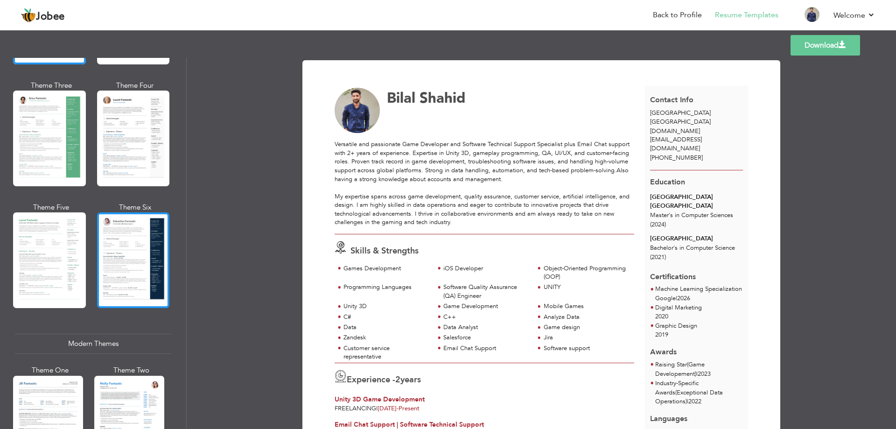
click at [105, 247] on div at bounding box center [133, 260] width 73 height 96
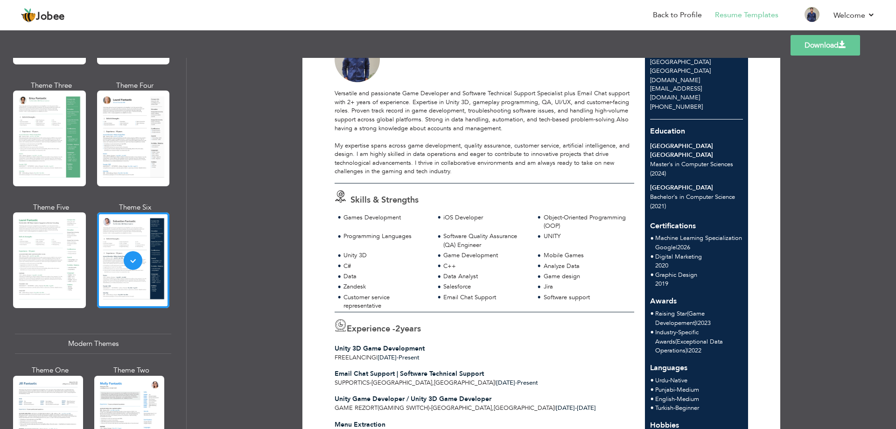
scroll to position [0, 0]
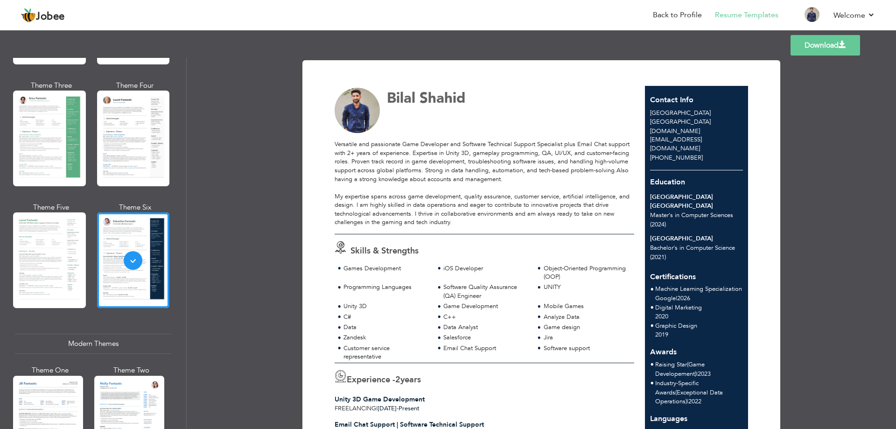
click at [815, 47] on link "Download" at bounding box center [825, 45] width 70 height 21
